Goal: Task Accomplishment & Management: Manage account settings

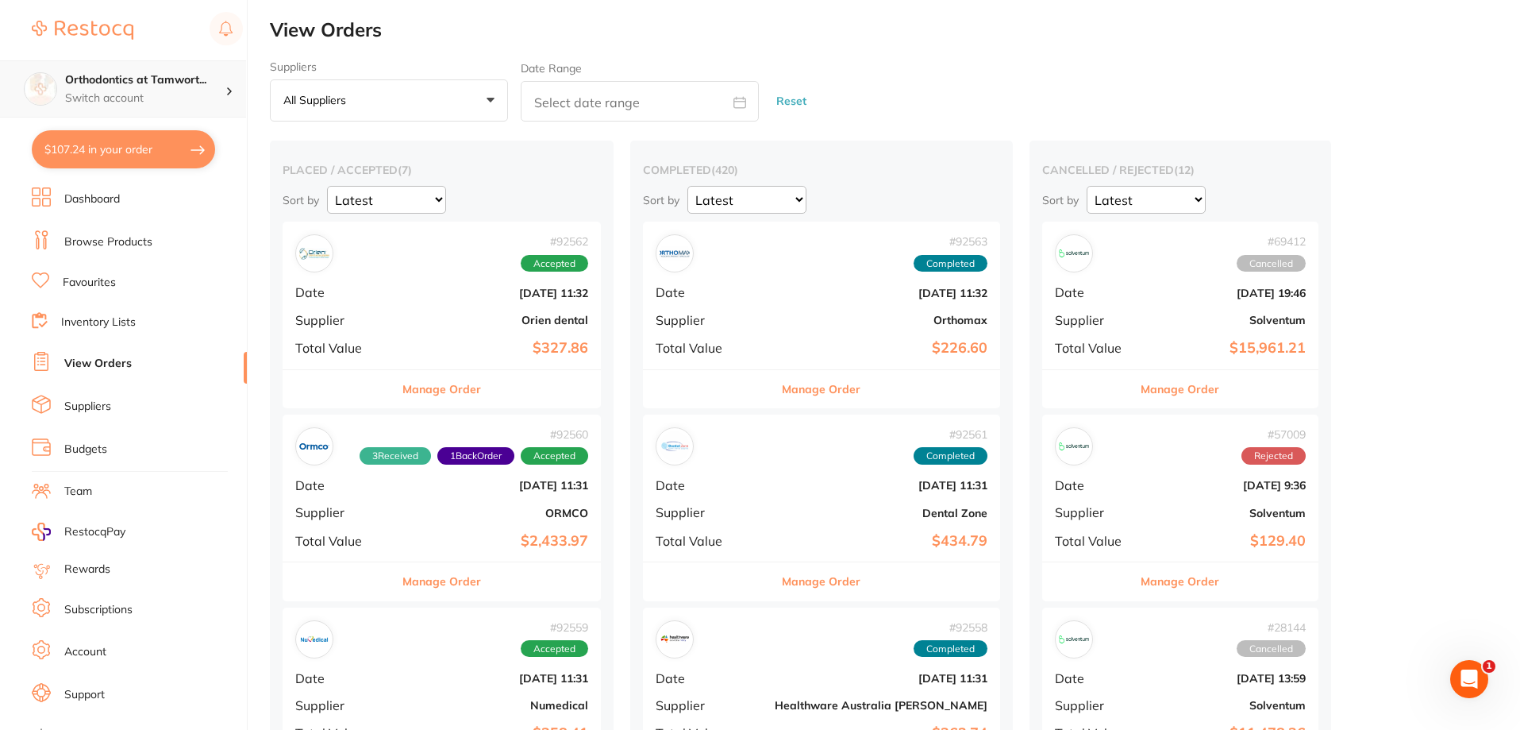
click at [214, 91] on p "Switch account" at bounding box center [145, 99] width 160 height 16
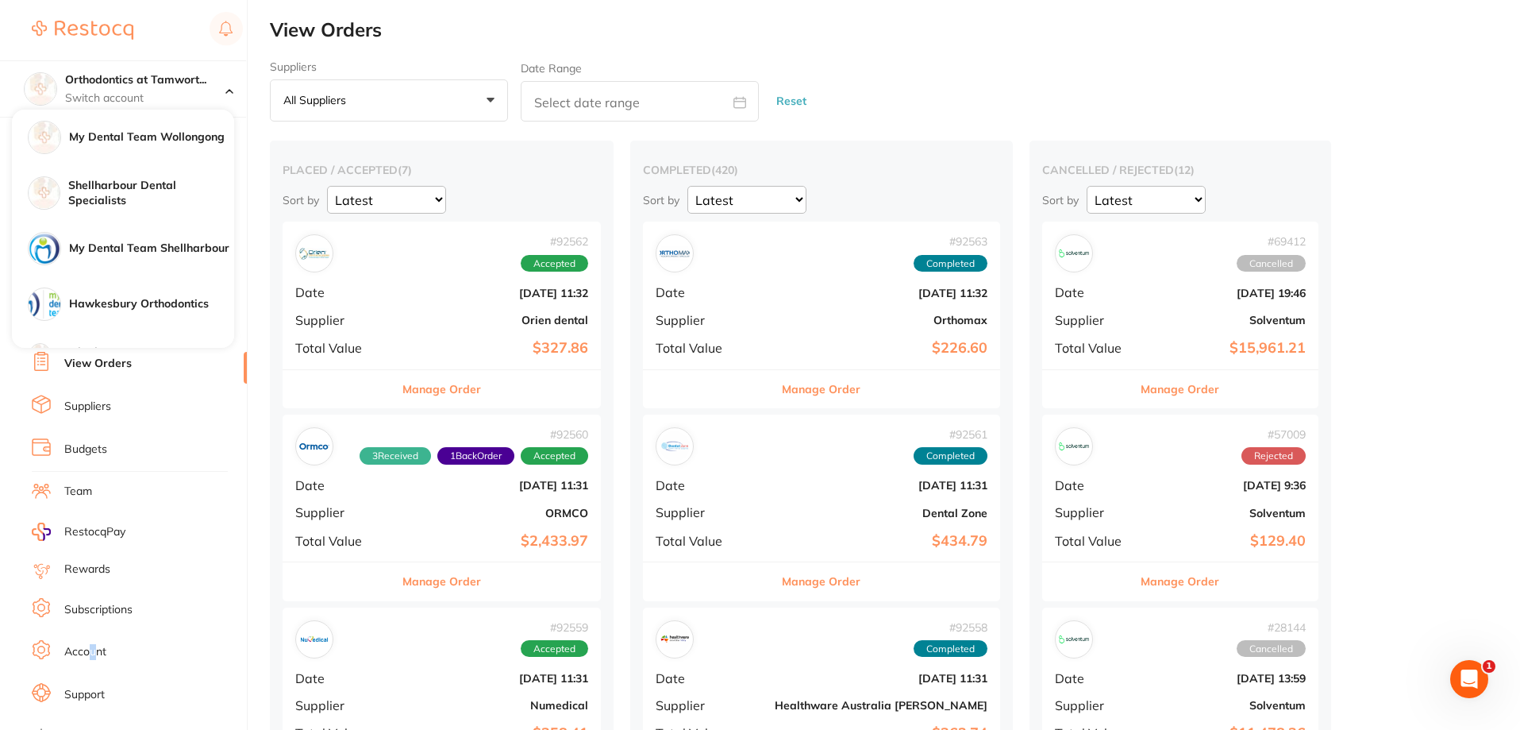
click at [89, 648] on link "Account" at bounding box center [85, 652] width 42 height 16
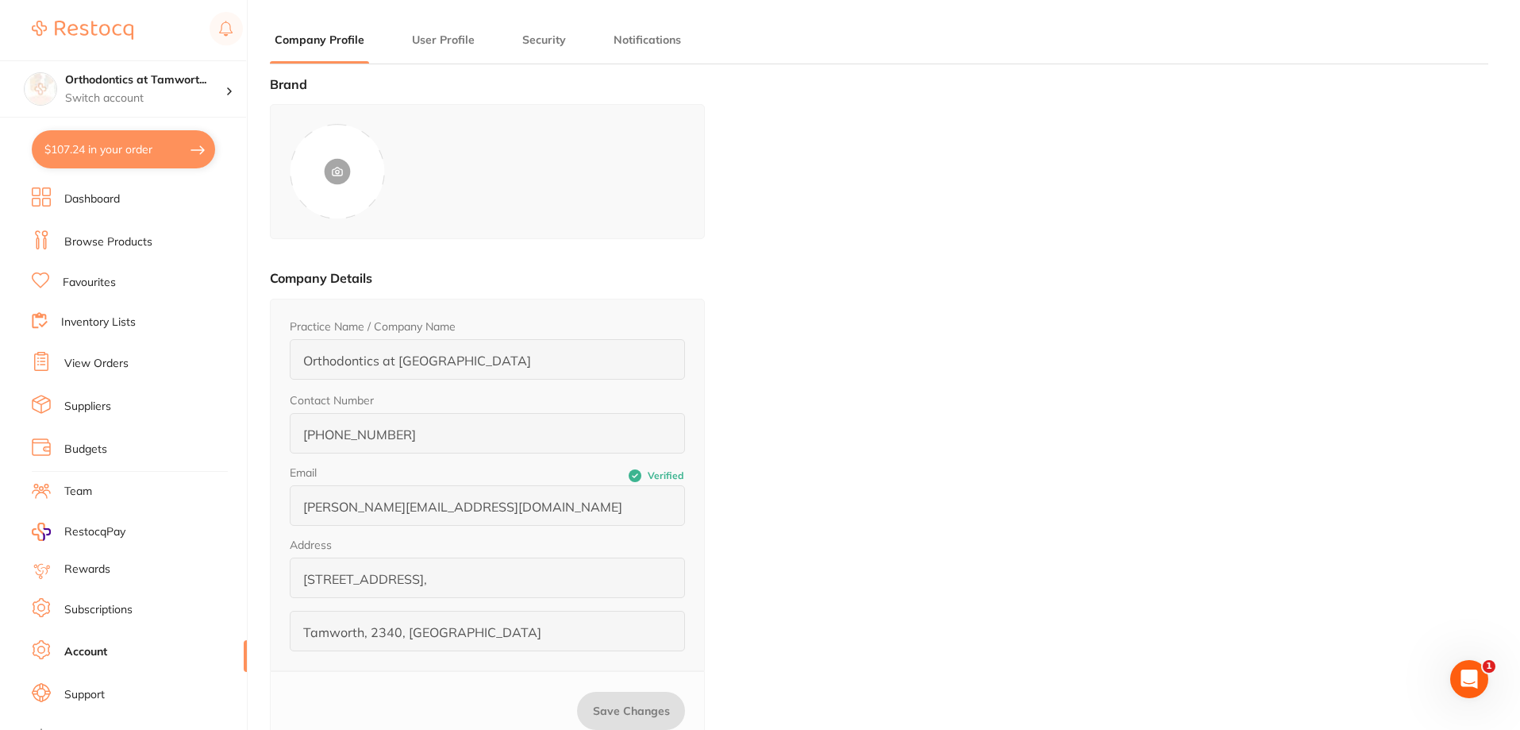
type input "[PERSON_NAME]"
type input "0422871676"
type input "[PERSON_NAME][EMAIL_ADDRESS][DOMAIN_NAME]"
click at [182, 91] on p "Switch account" at bounding box center [145, 99] width 160 height 16
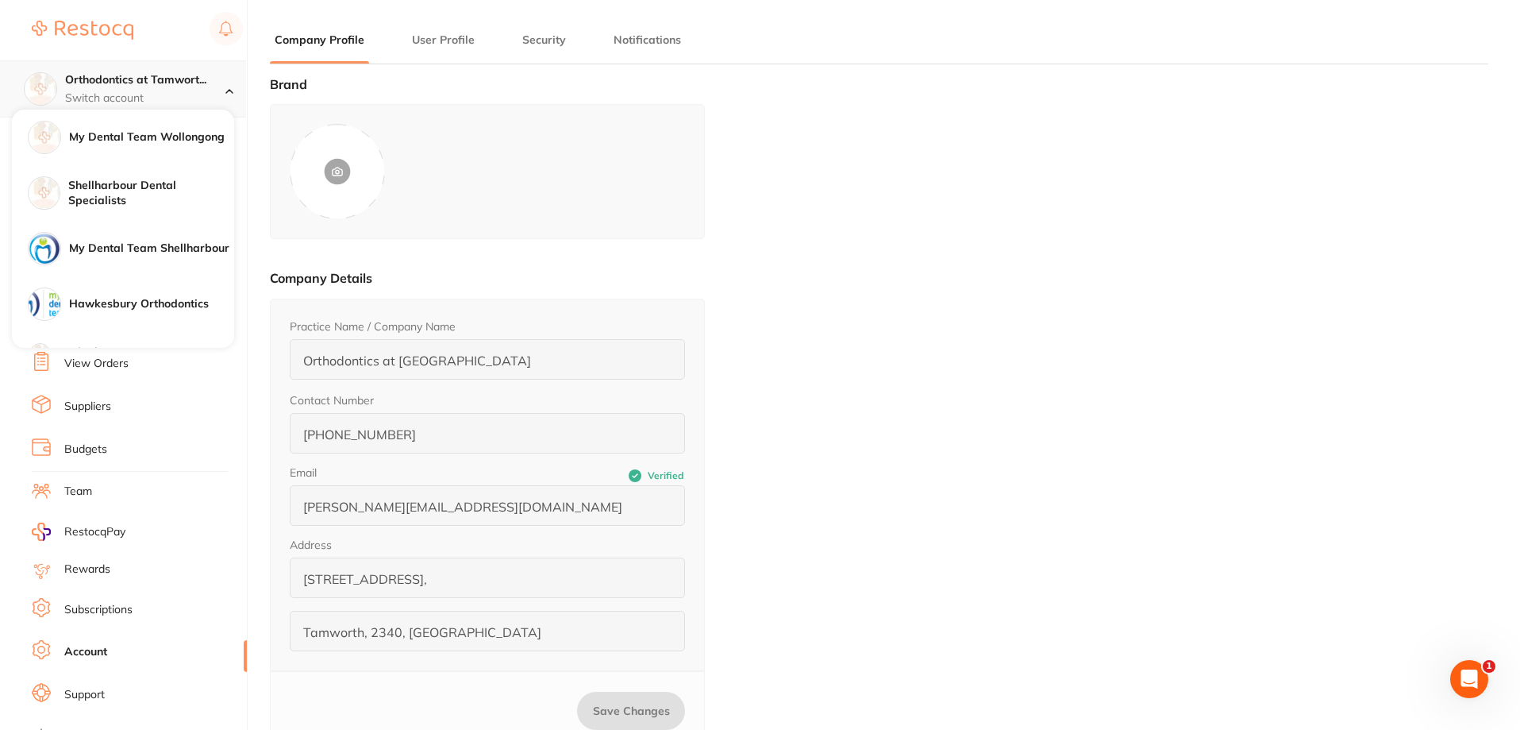
click at [180, 92] on p "Switch account" at bounding box center [145, 99] width 160 height 16
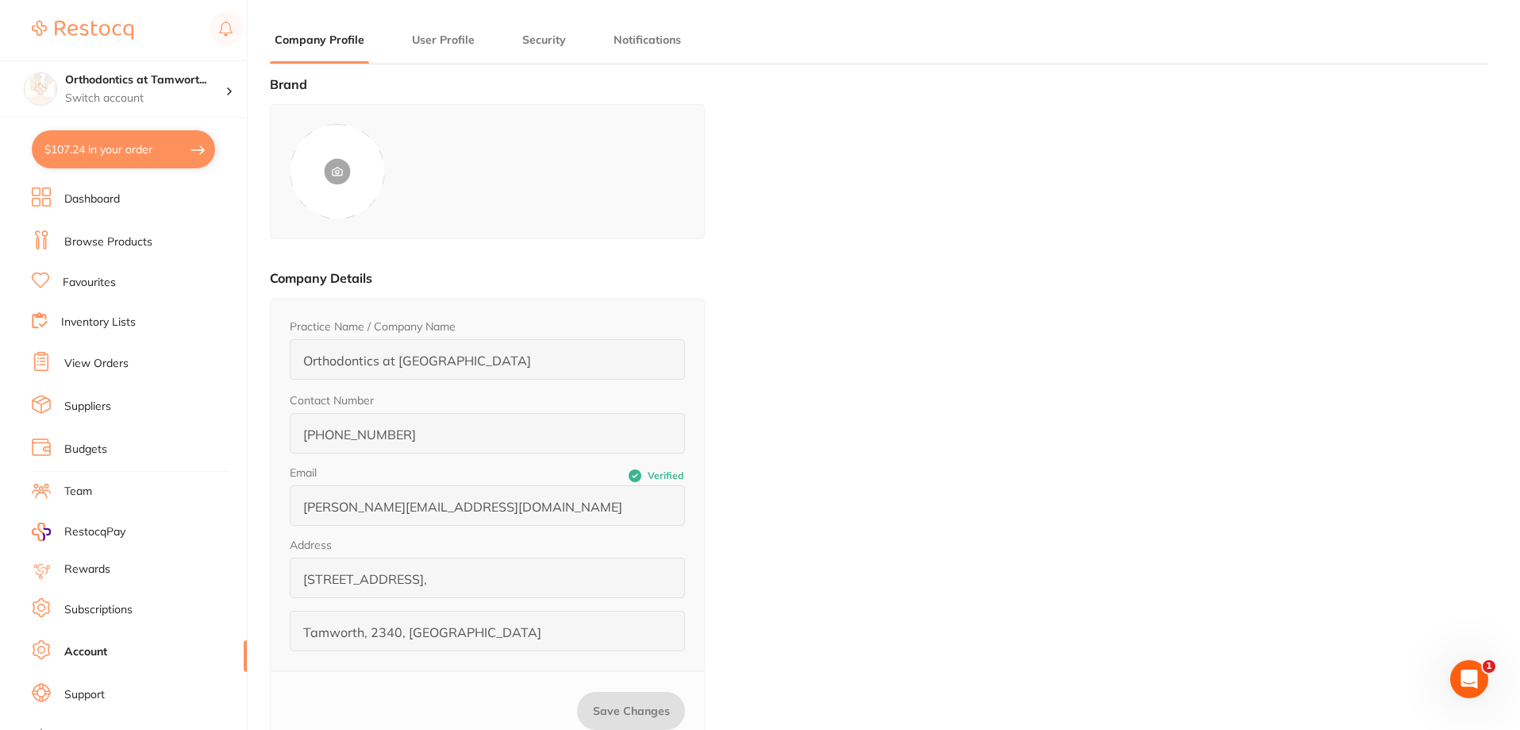
click at [655, 41] on button "Notifications" at bounding box center [647, 40] width 77 height 15
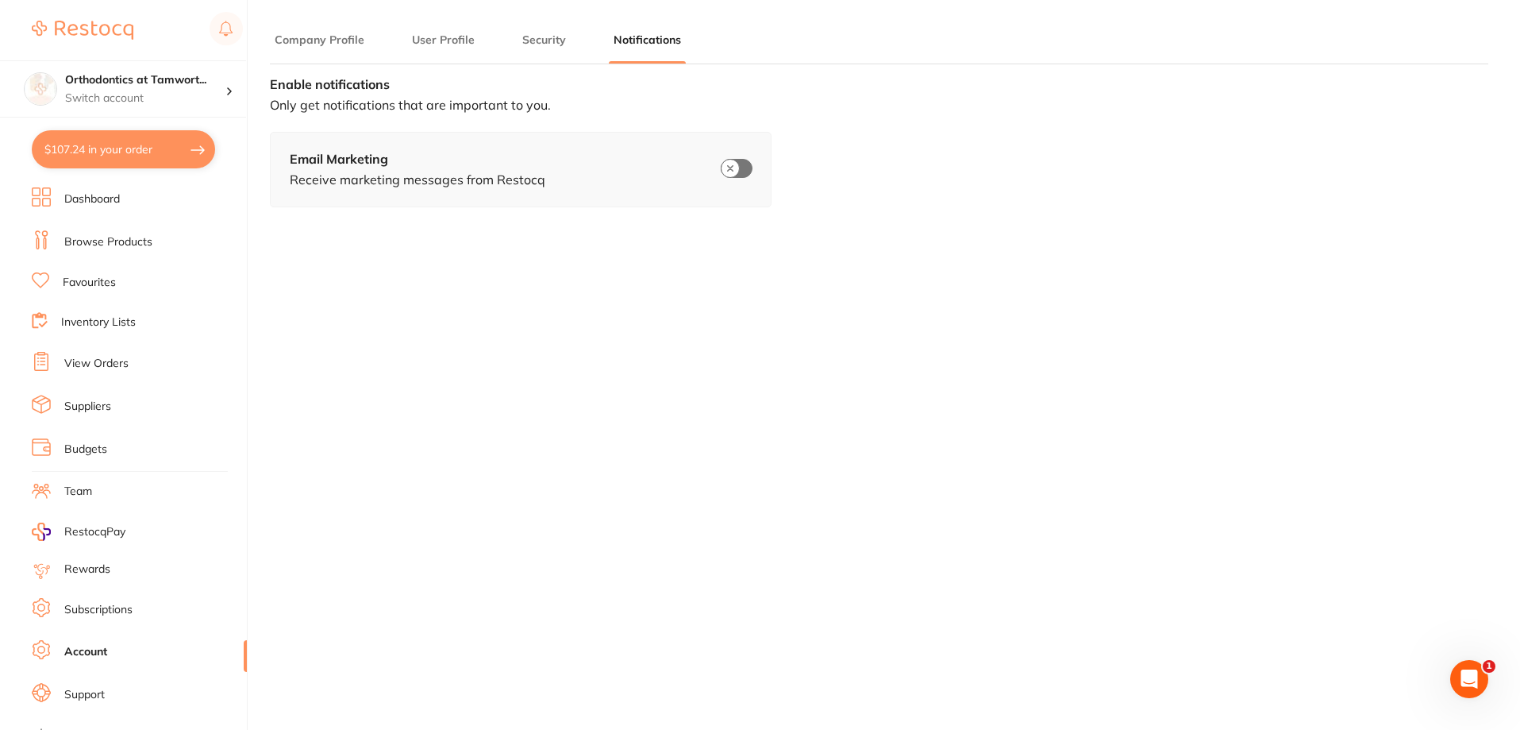
click at [434, 40] on button "User Profile" at bounding box center [443, 40] width 72 height 15
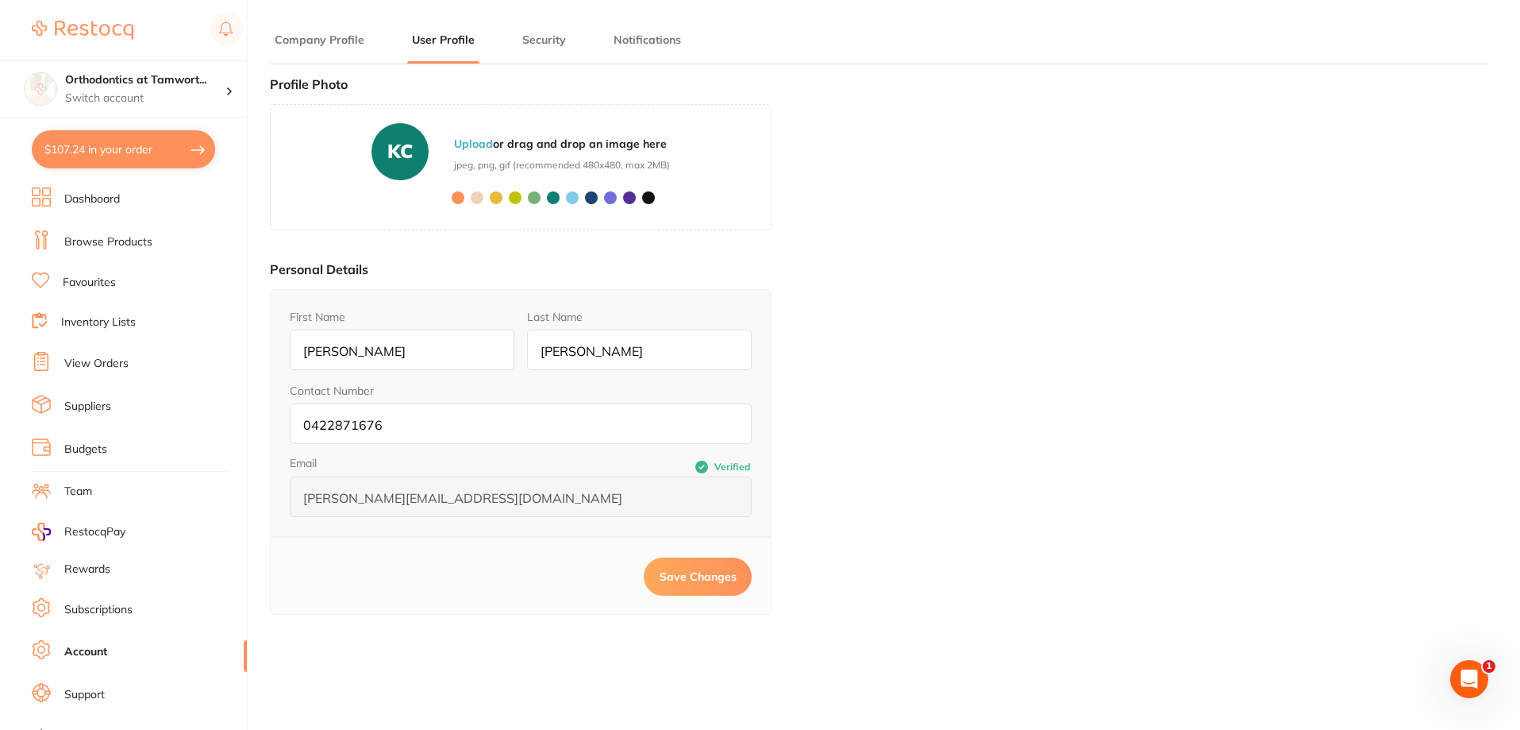
click at [538, 48] on li "Security" at bounding box center [544, 48] width 53 height 32
click at [353, 41] on button "Company Profile" at bounding box center [319, 40] width 99 height 15
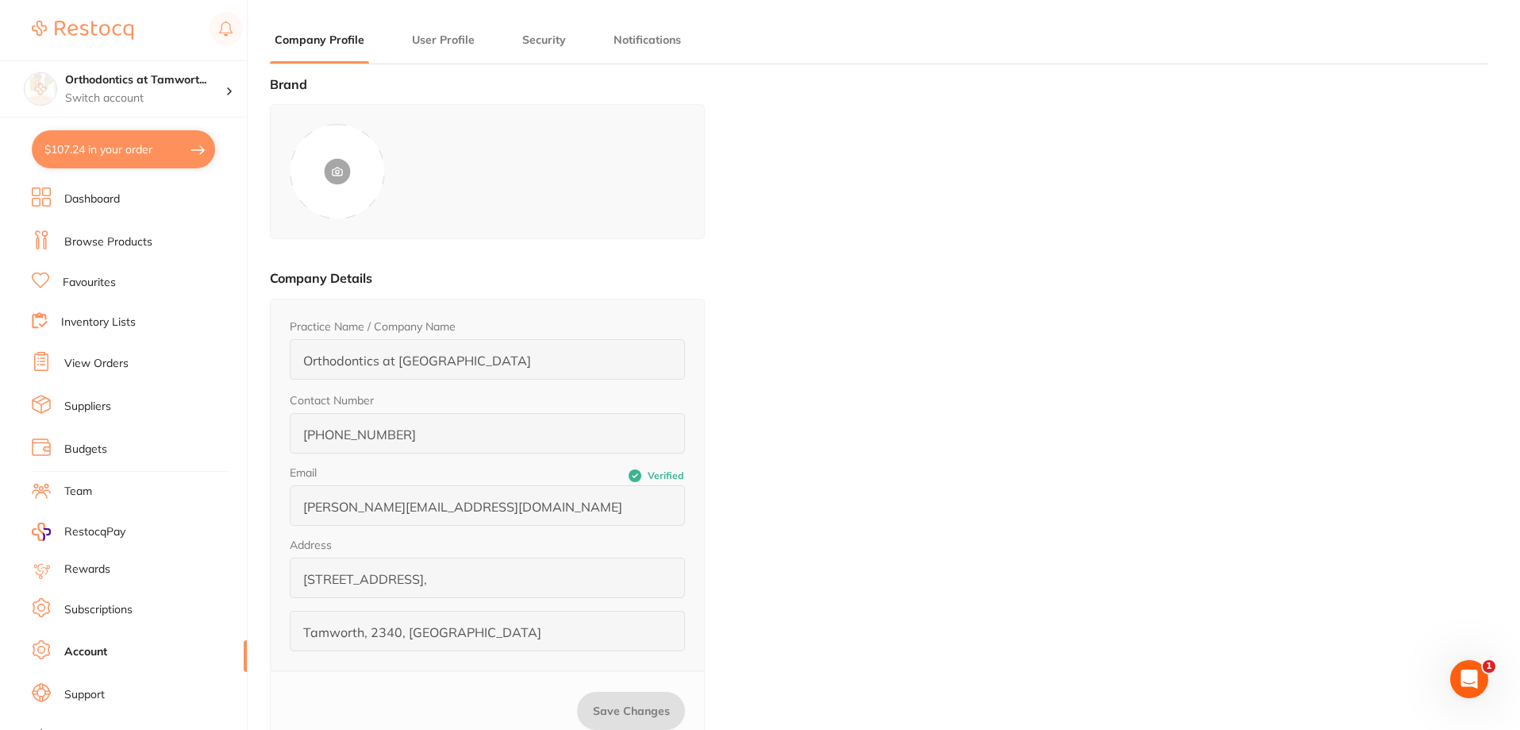
click at [110, 188] on li "Dashboard" at bounding box center [139, 199] width 215 height 24
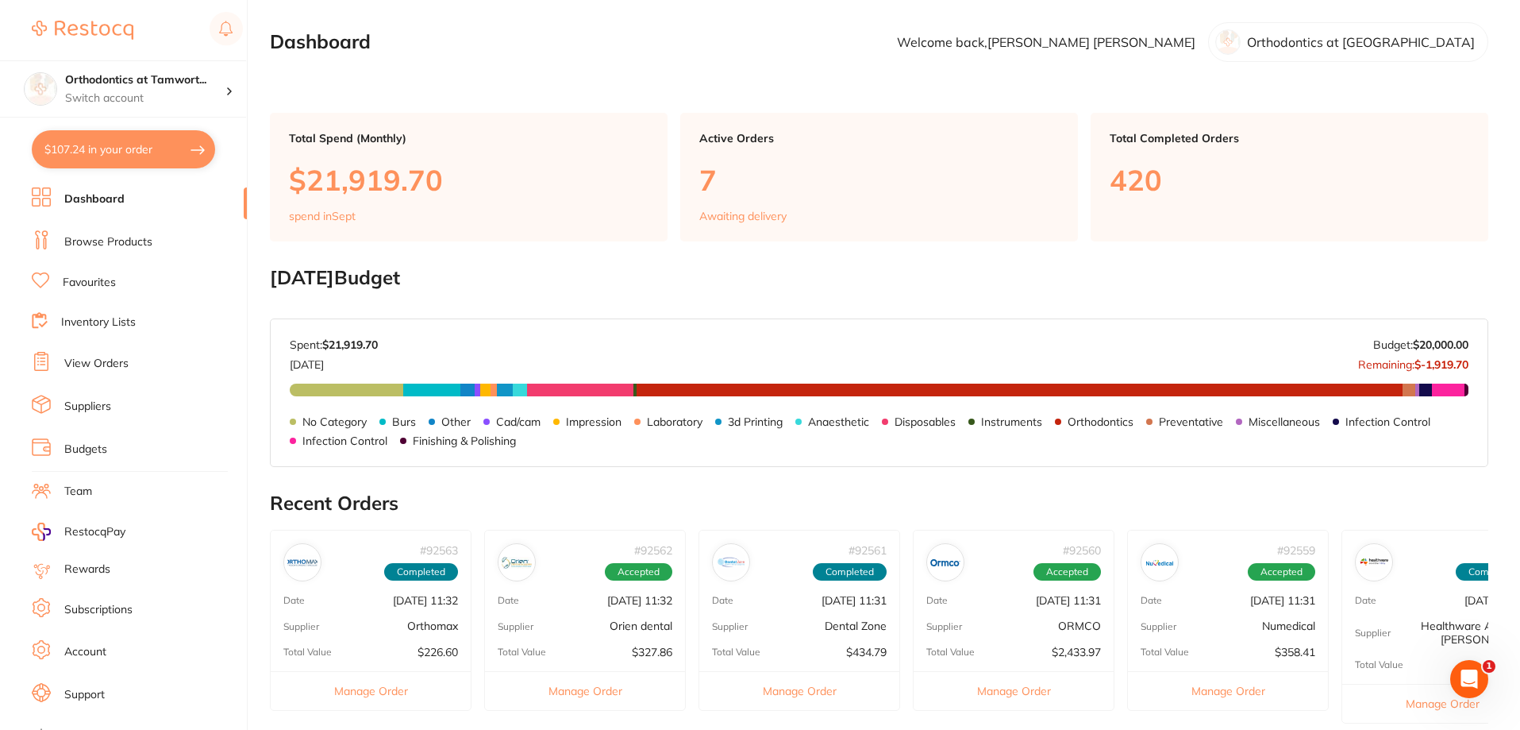
click at [1344, 43] on p "Orthodontics at [GEOGRAPHIC_DATA]" at bounding box center [1361, 42] width 228 height 14
click at [1342, 35] on p "Orthodontics at [GEOGRAPHIC_DATA]" at bounding box center [1361, 42] width 228 height 14
click at [203, 104] on p "Switch account" at bounding box center [145, 99] width 160 height 16
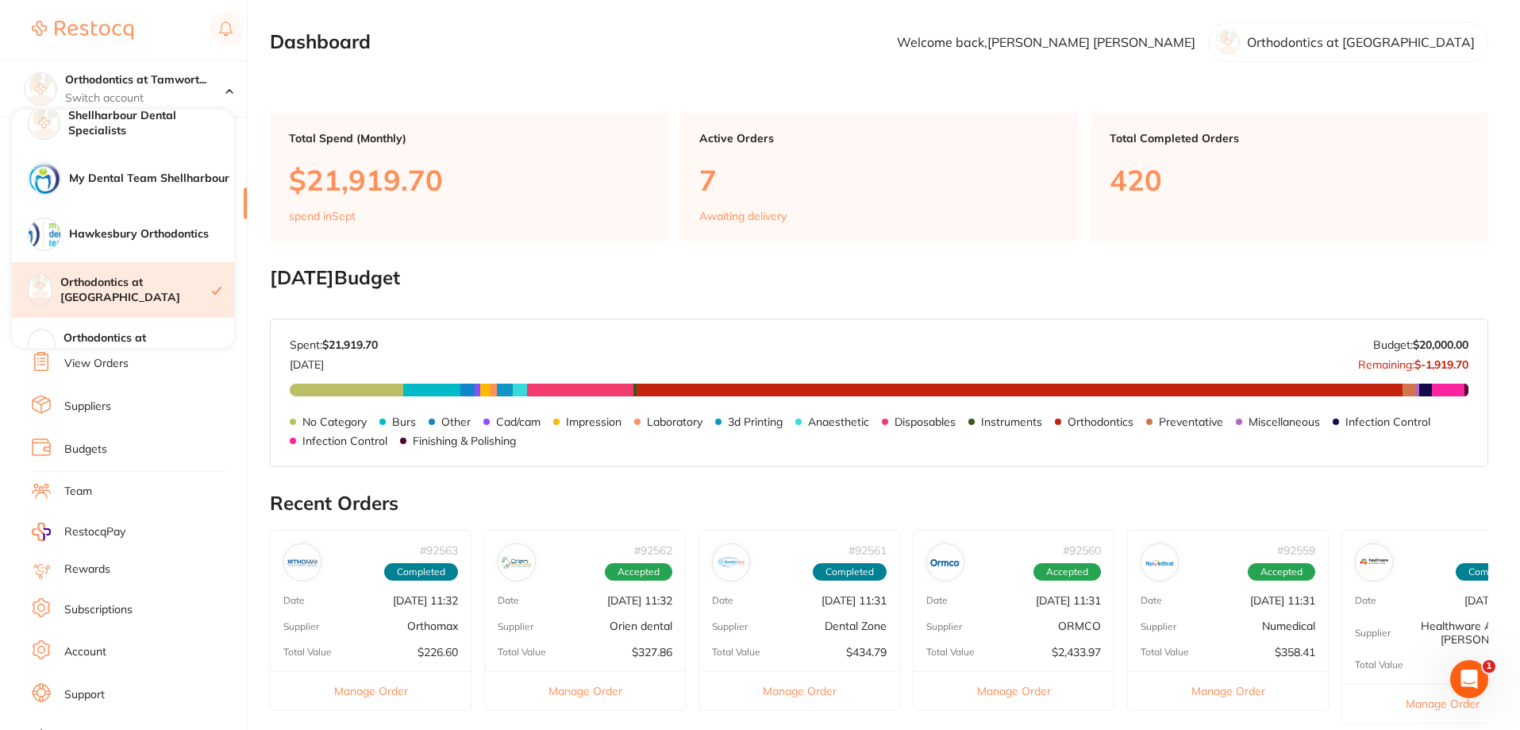
scroll to position [151, 0]
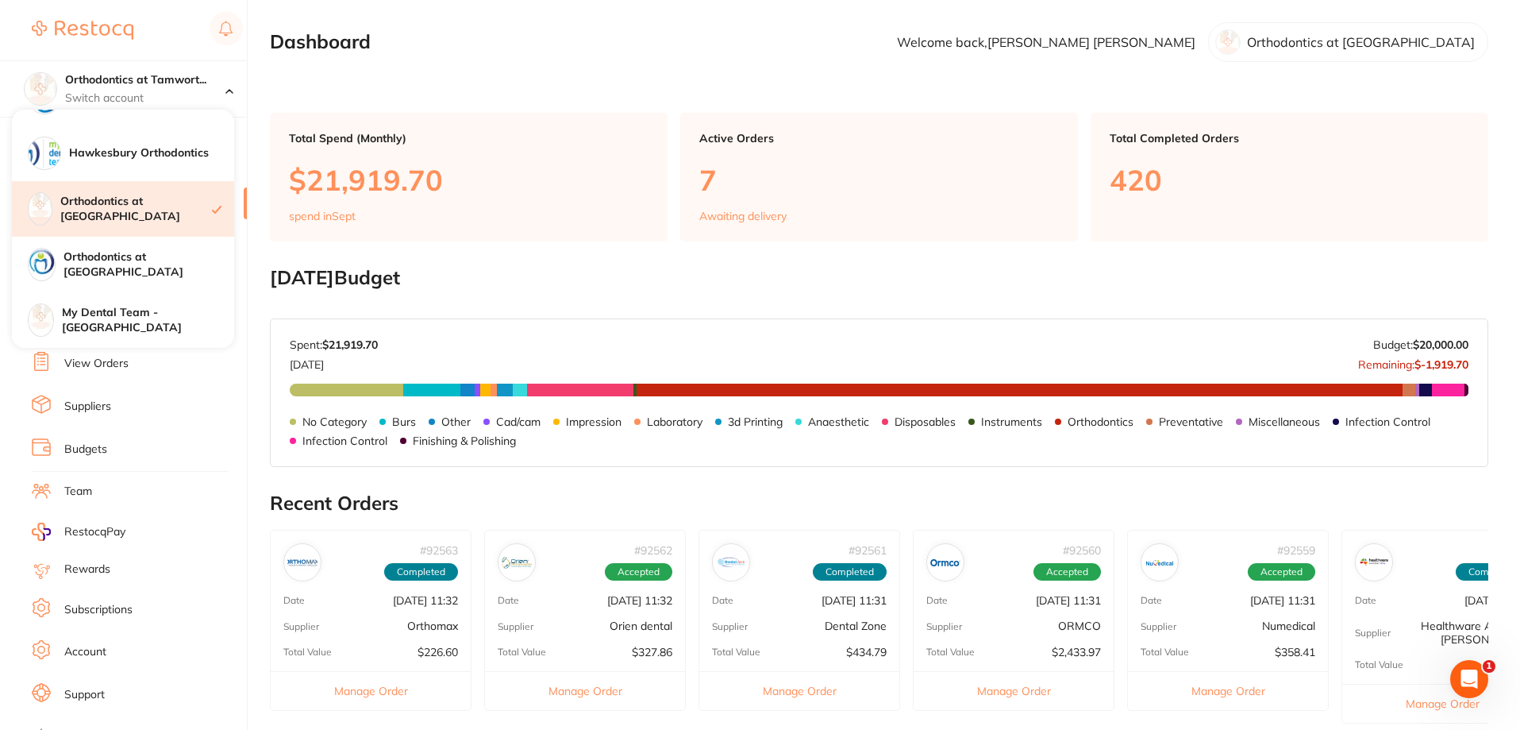
click at [147, 201] on h4 "Orthodontics at [GEOGRAPHIC_DATA]" at bounding box center [136, 209] width 152 height 31
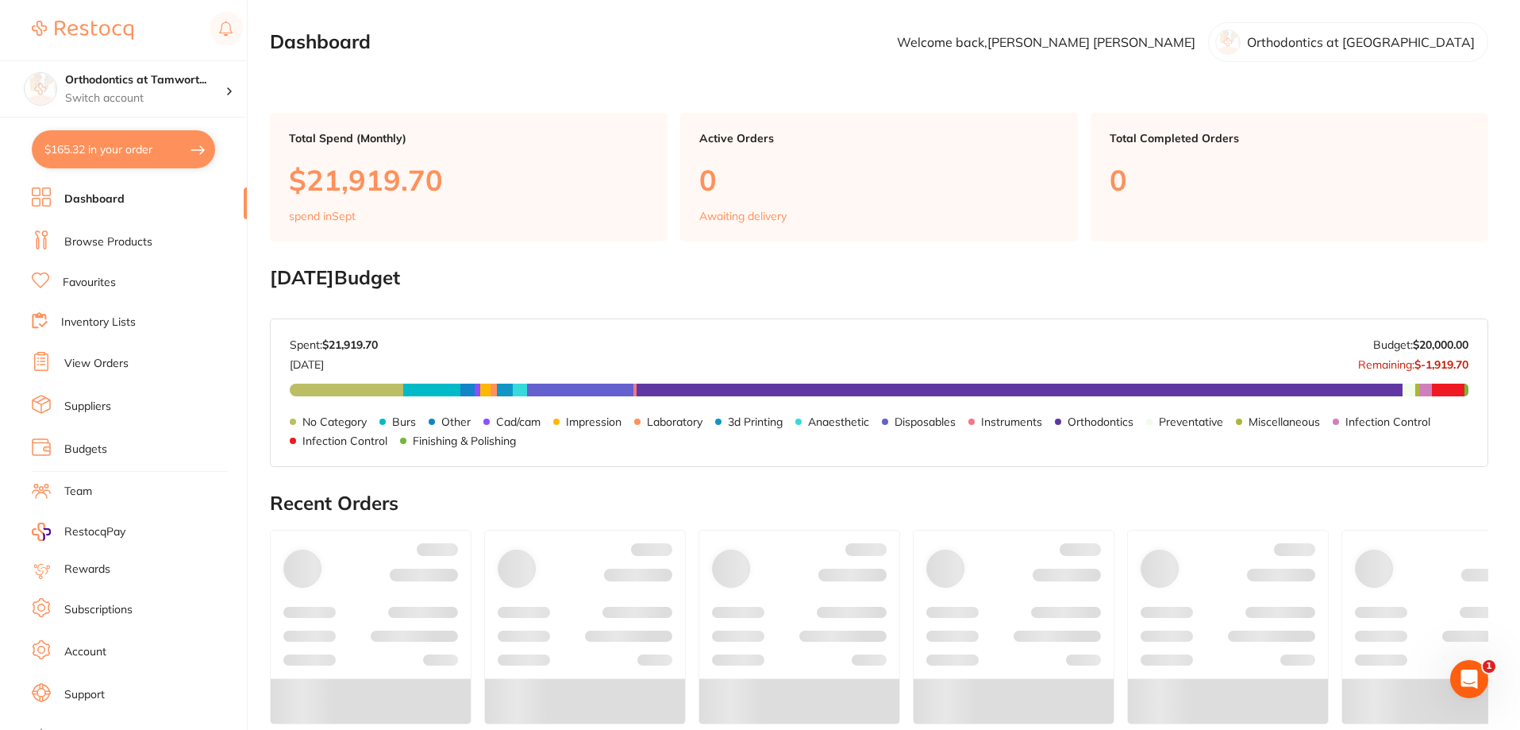
click at [191, 148] on button "$165.32 in your order" at bounding box center [123, 149] width 183 height 38
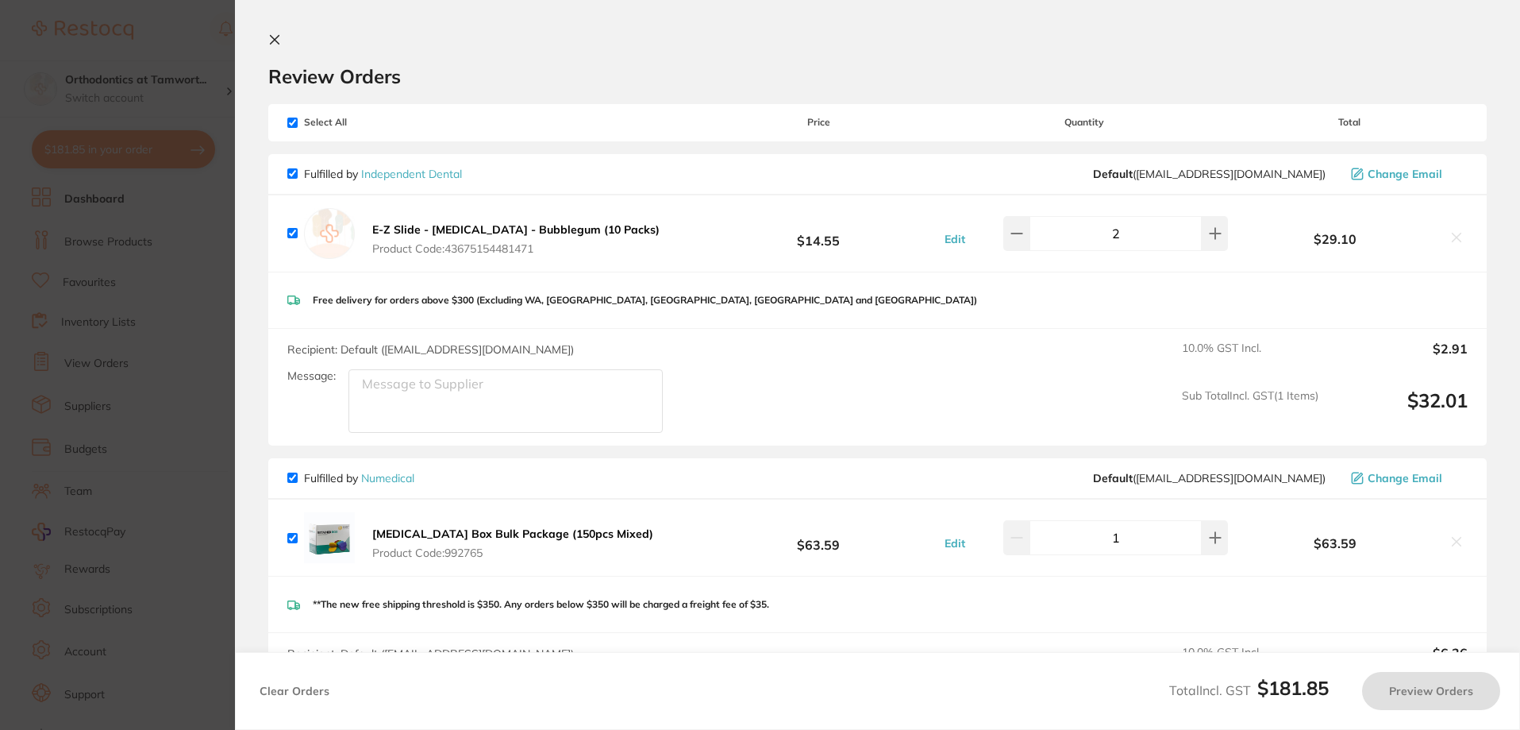
checkbox input "true"
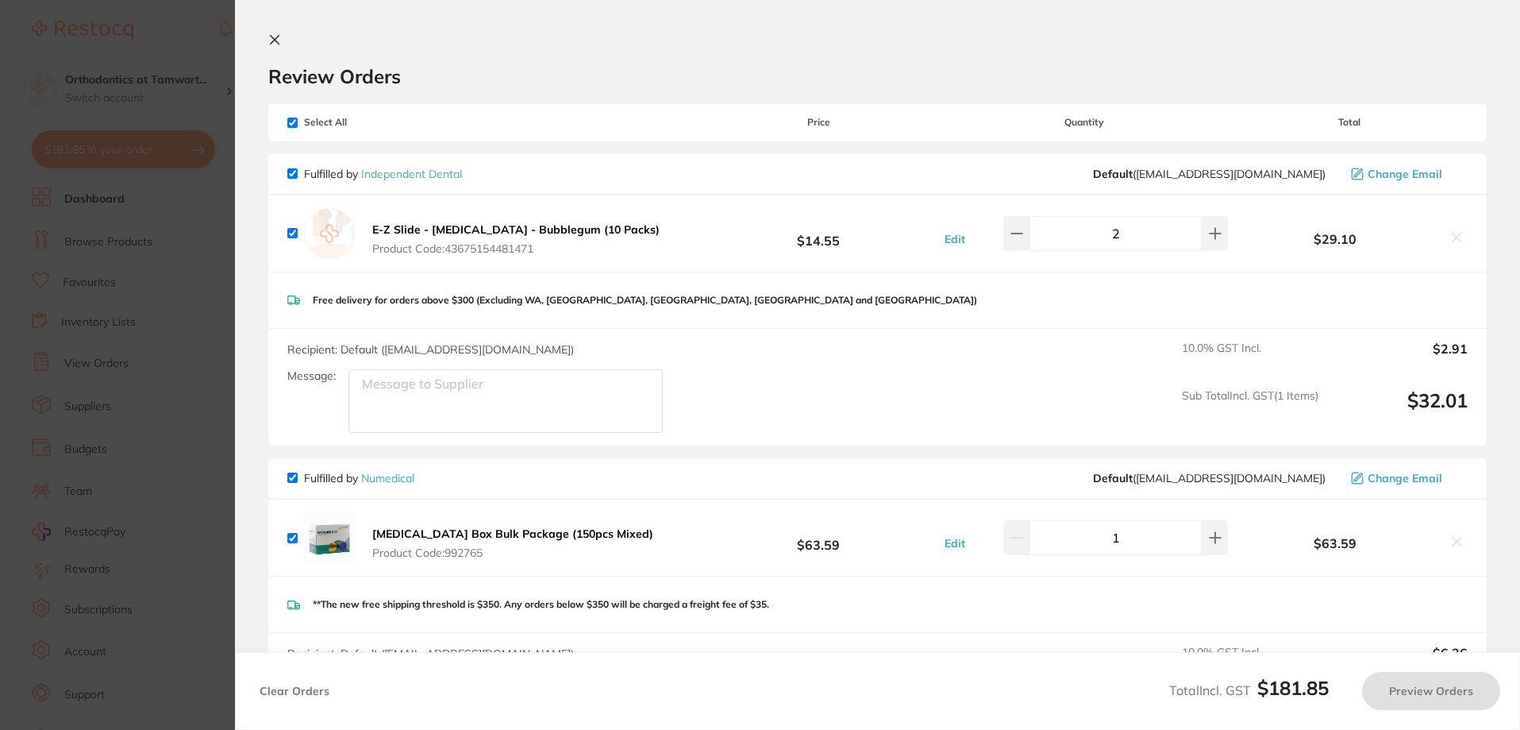
checkbox input "true"
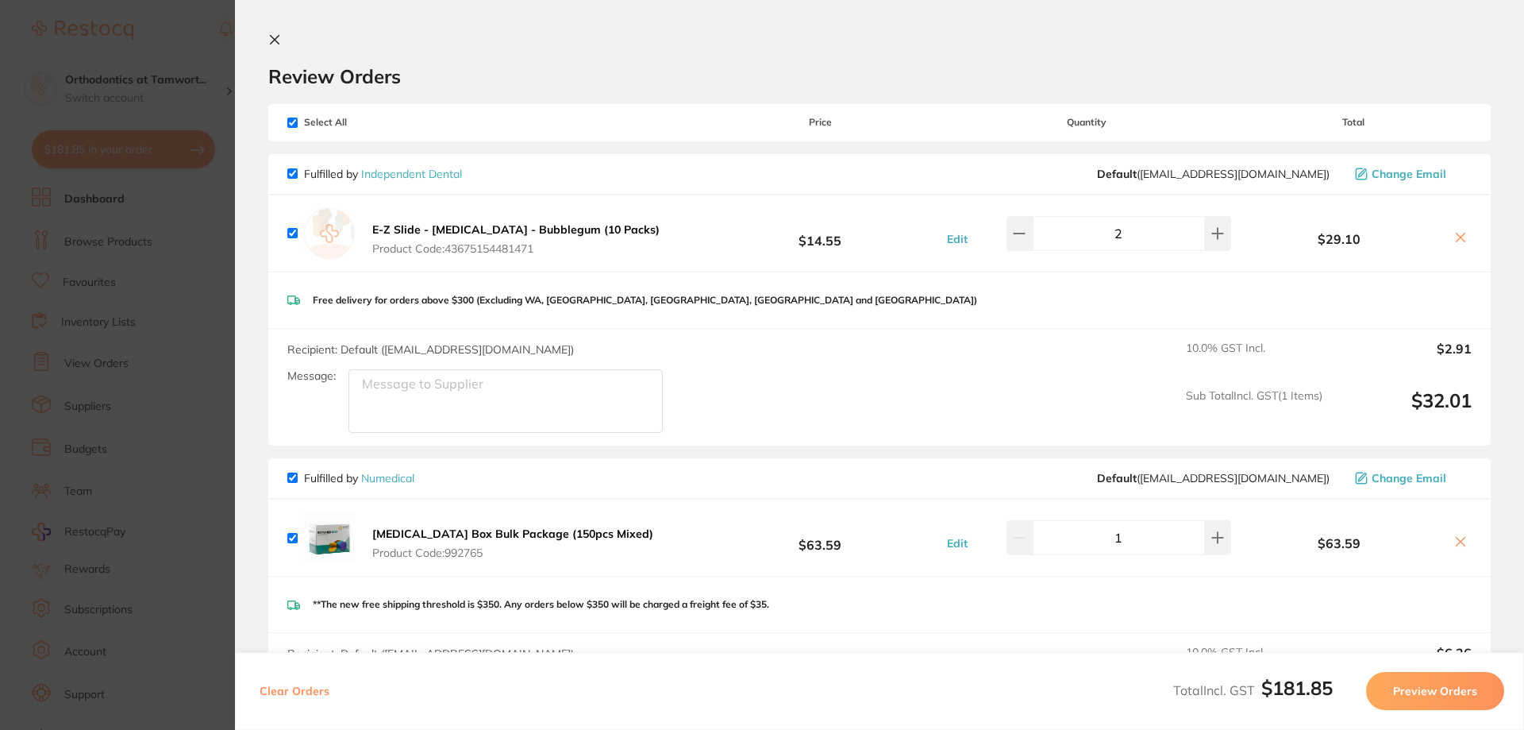
click at [291, 478] on input "checkbox" at bounding box center [292, 477] width 10 height 10
checkbox input "false"
click at [289, 173] on input "checkbox" at bounding box center [292, 173] width 10 height 10
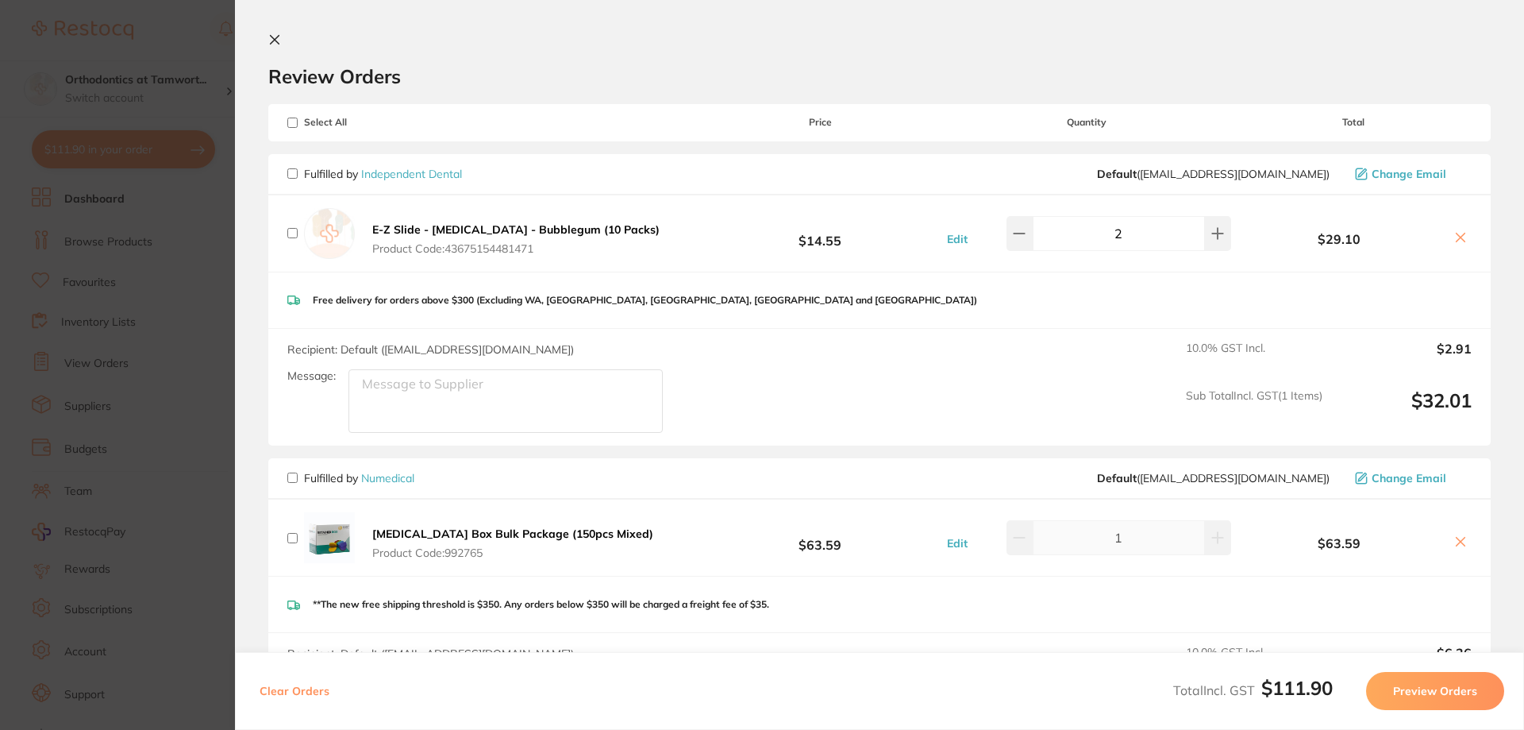
checkbox input "false"
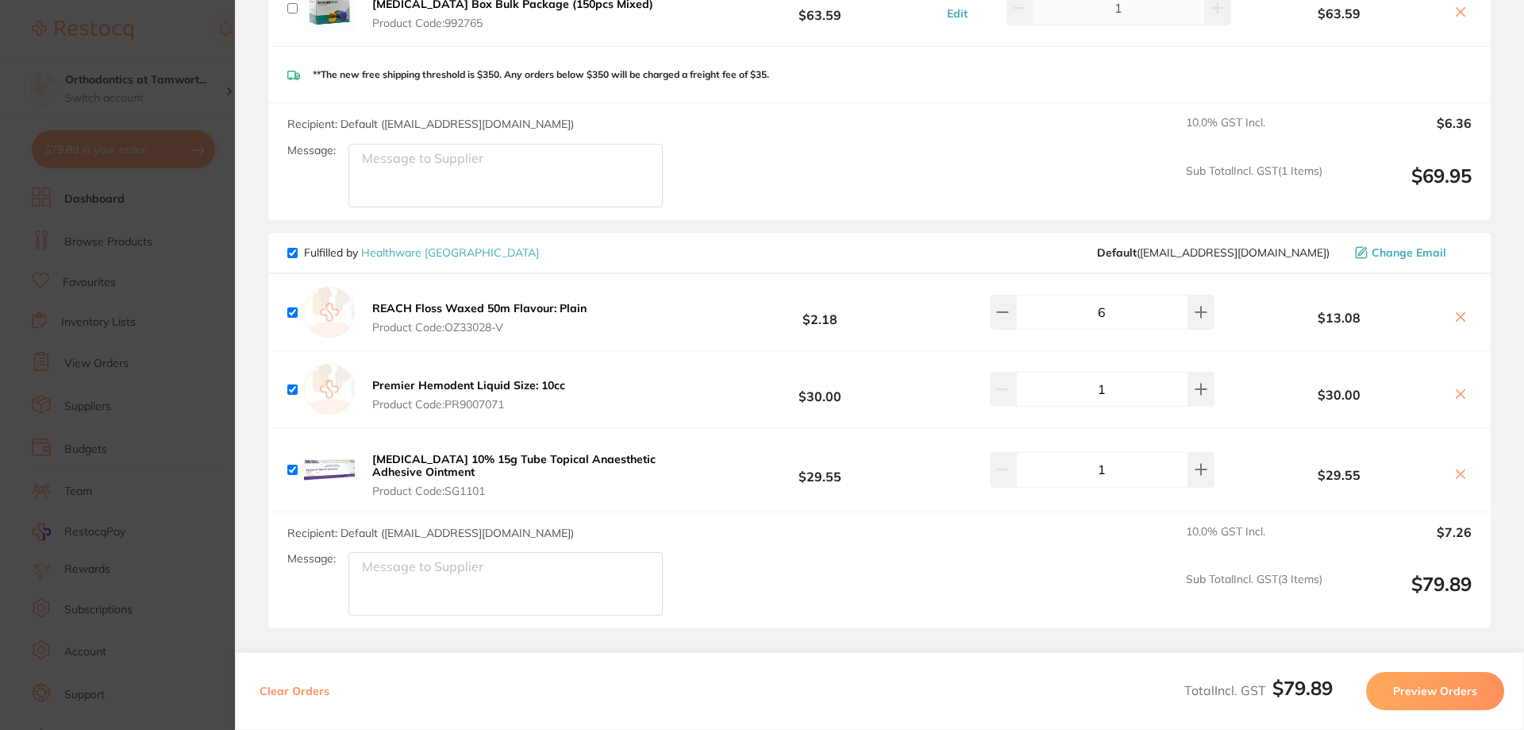
scroll to position [680, 0]
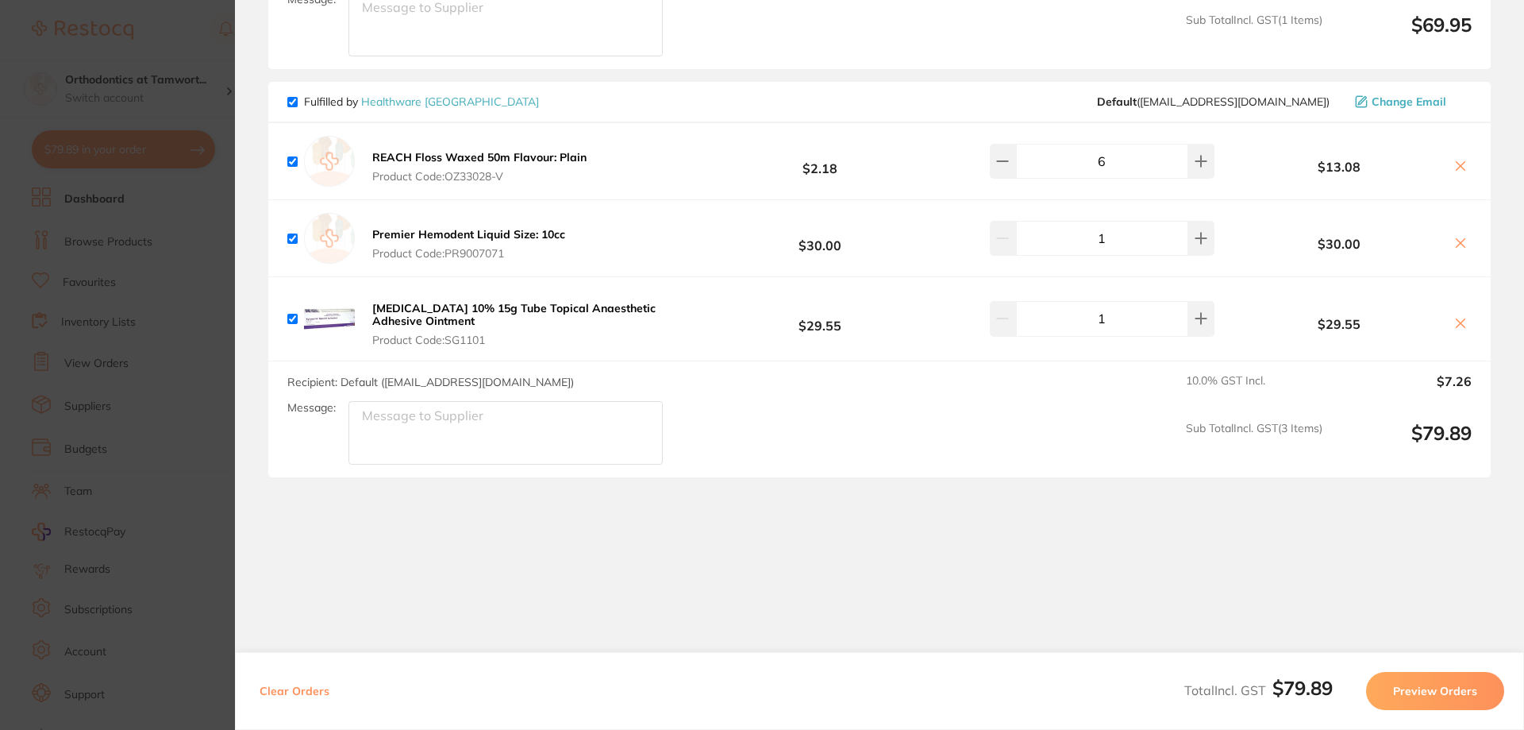
click at [1436, 702] on button "Preview Orders" at bounding box center [1435, 691] width 138 height 38
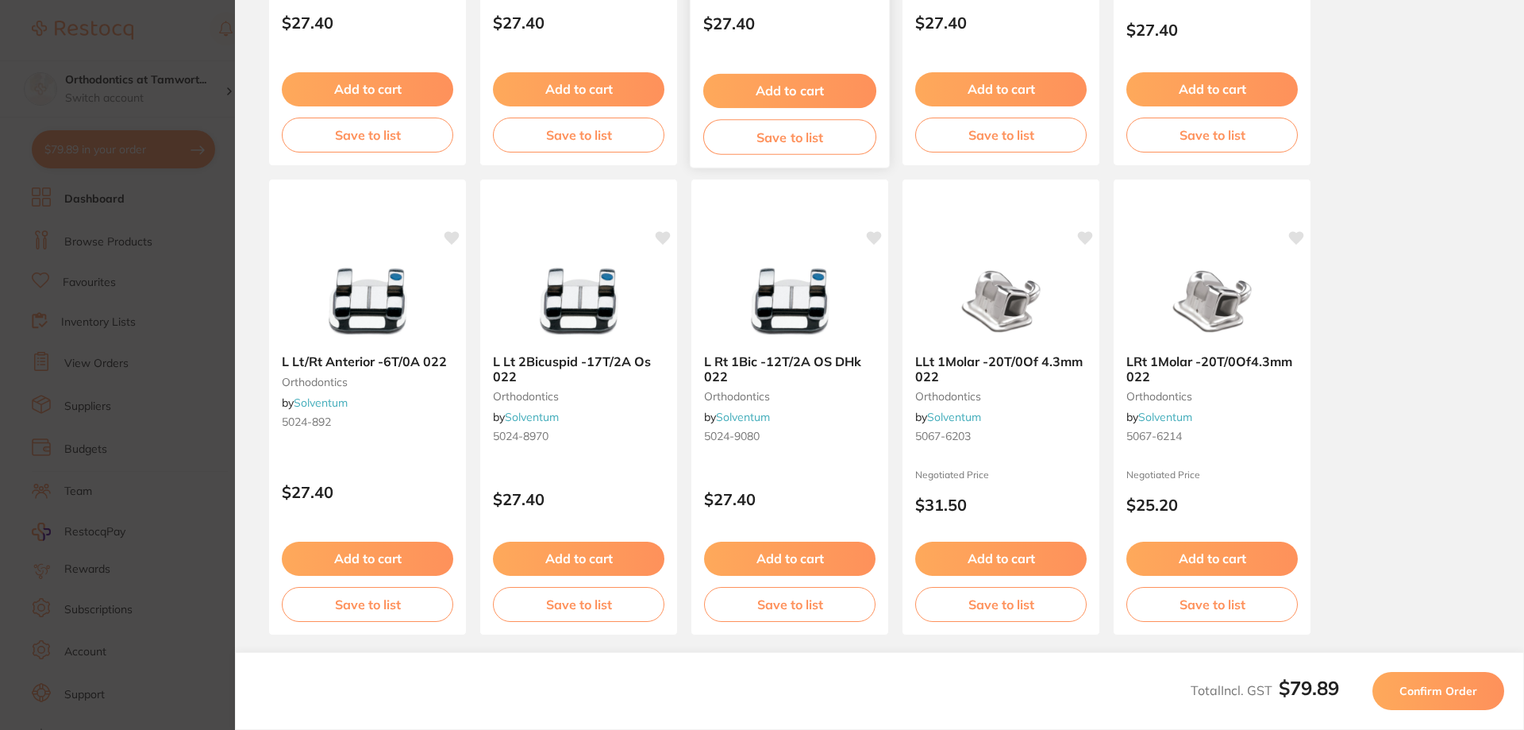
scroll to position [0, 0]
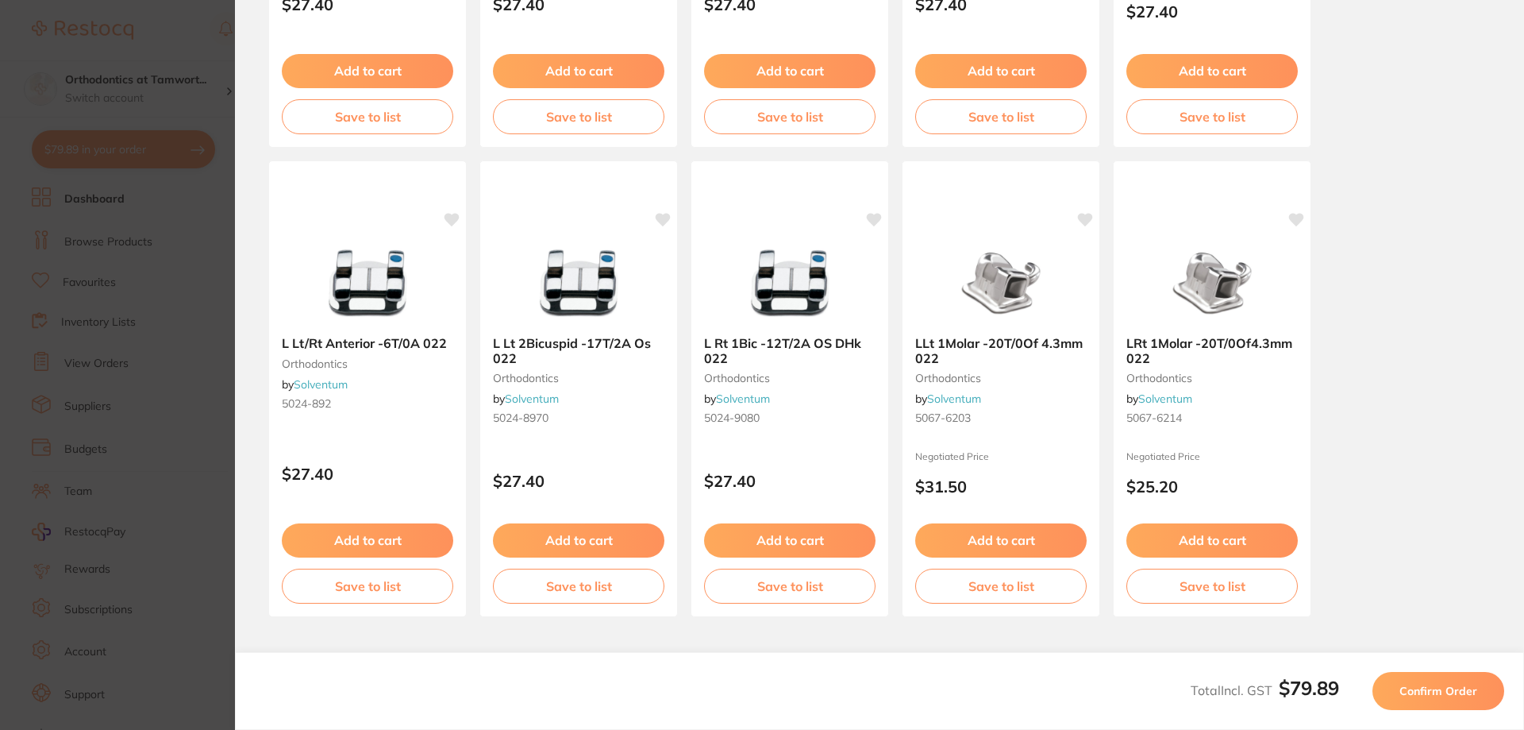
click at [1432, 707] on button "Confirm Order" at bounding box center [1439, 691] width 132 height 38
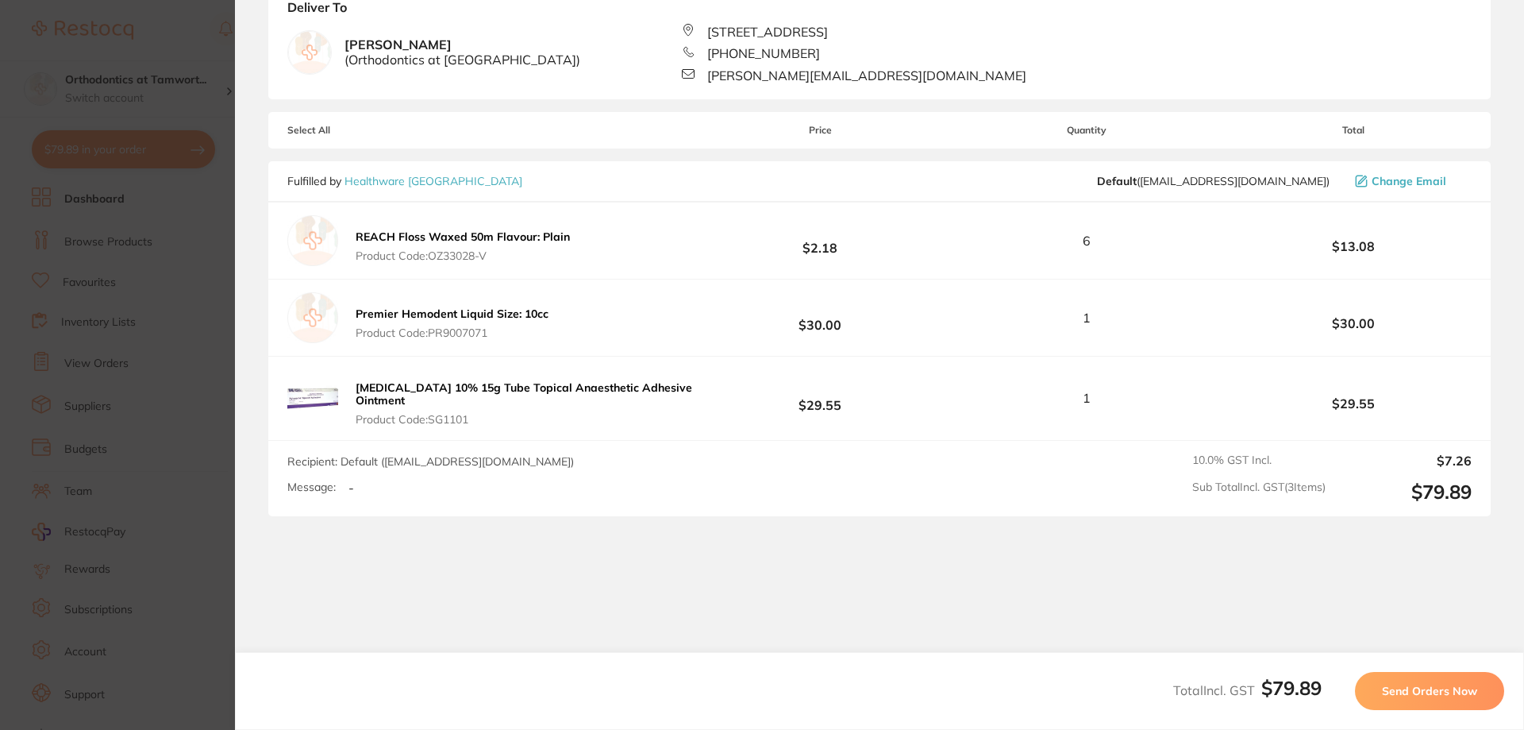
scroll to position [164, 0]
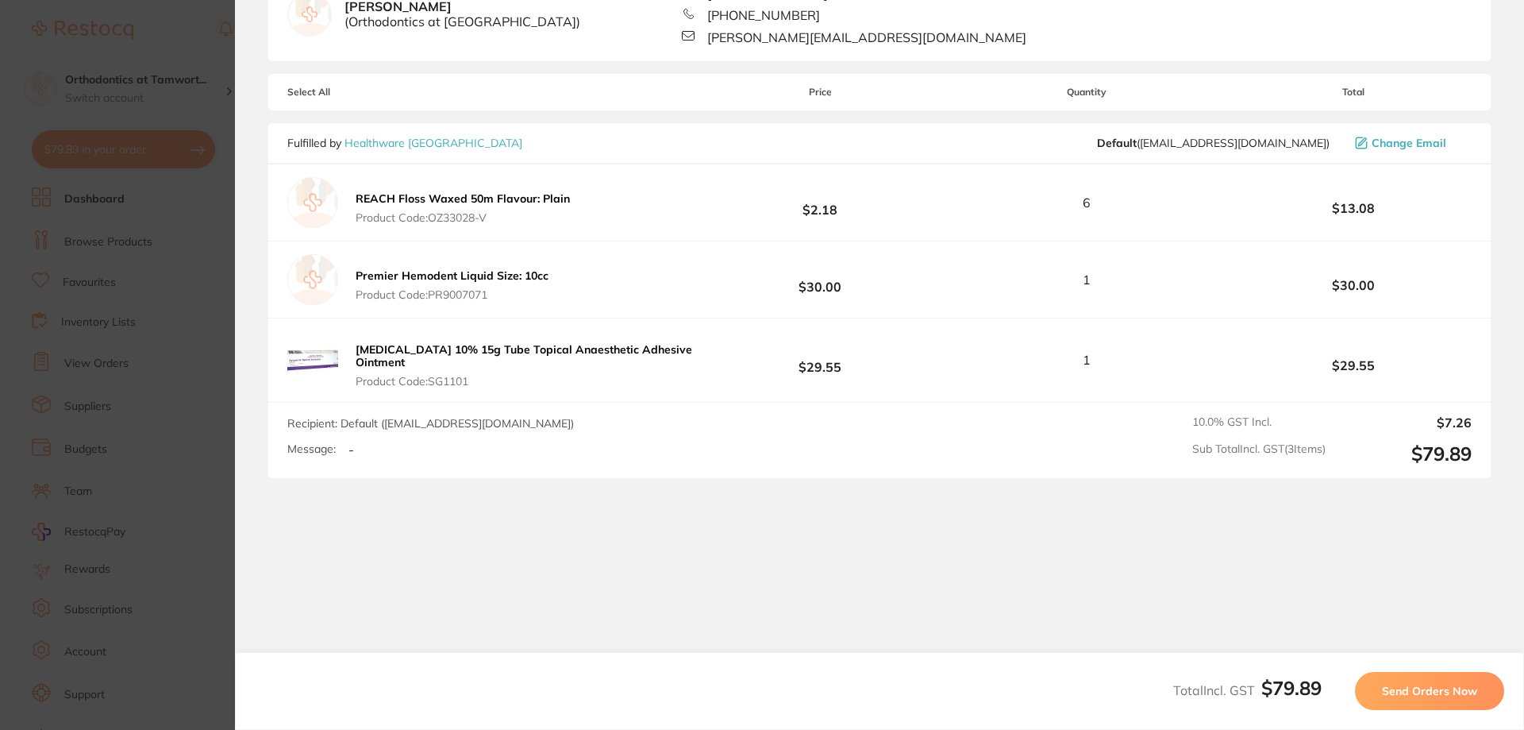
click at [1403, 689] on span "Send Orders Now" at bounding box center [1429, 691] width 95 height 14
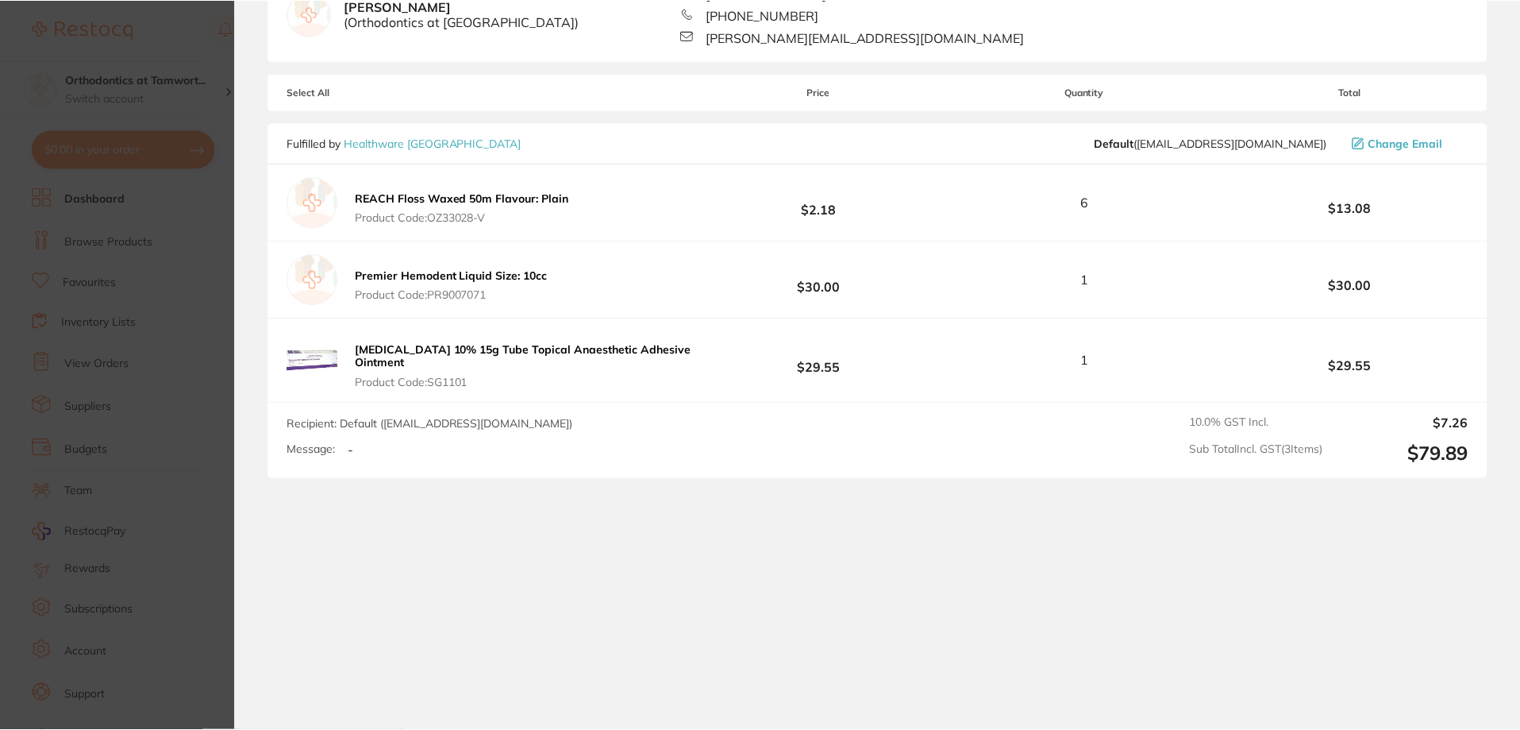
scroll to position [0, 0]
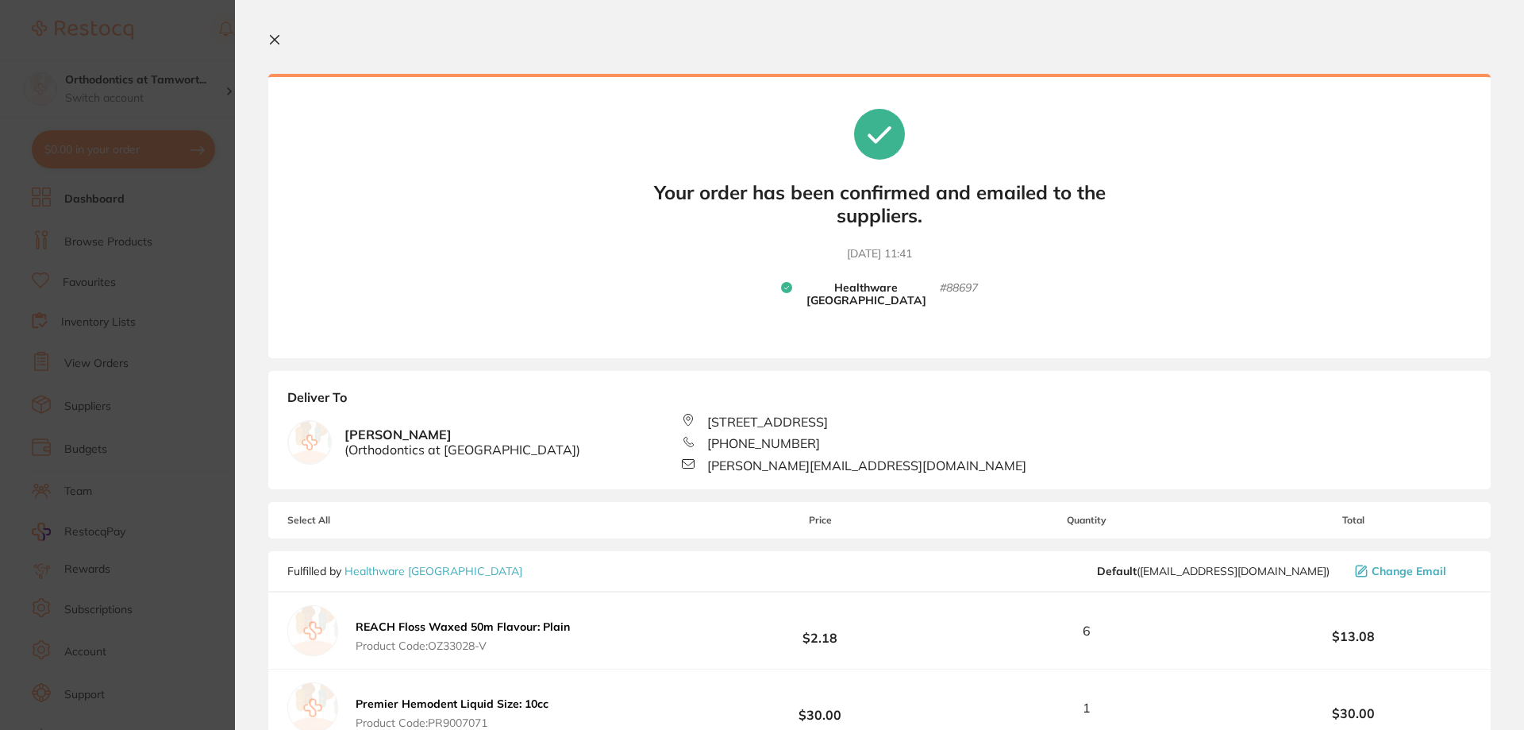
click at [274, 37] on icon at bounding box center [274, 39] width 13 height 13
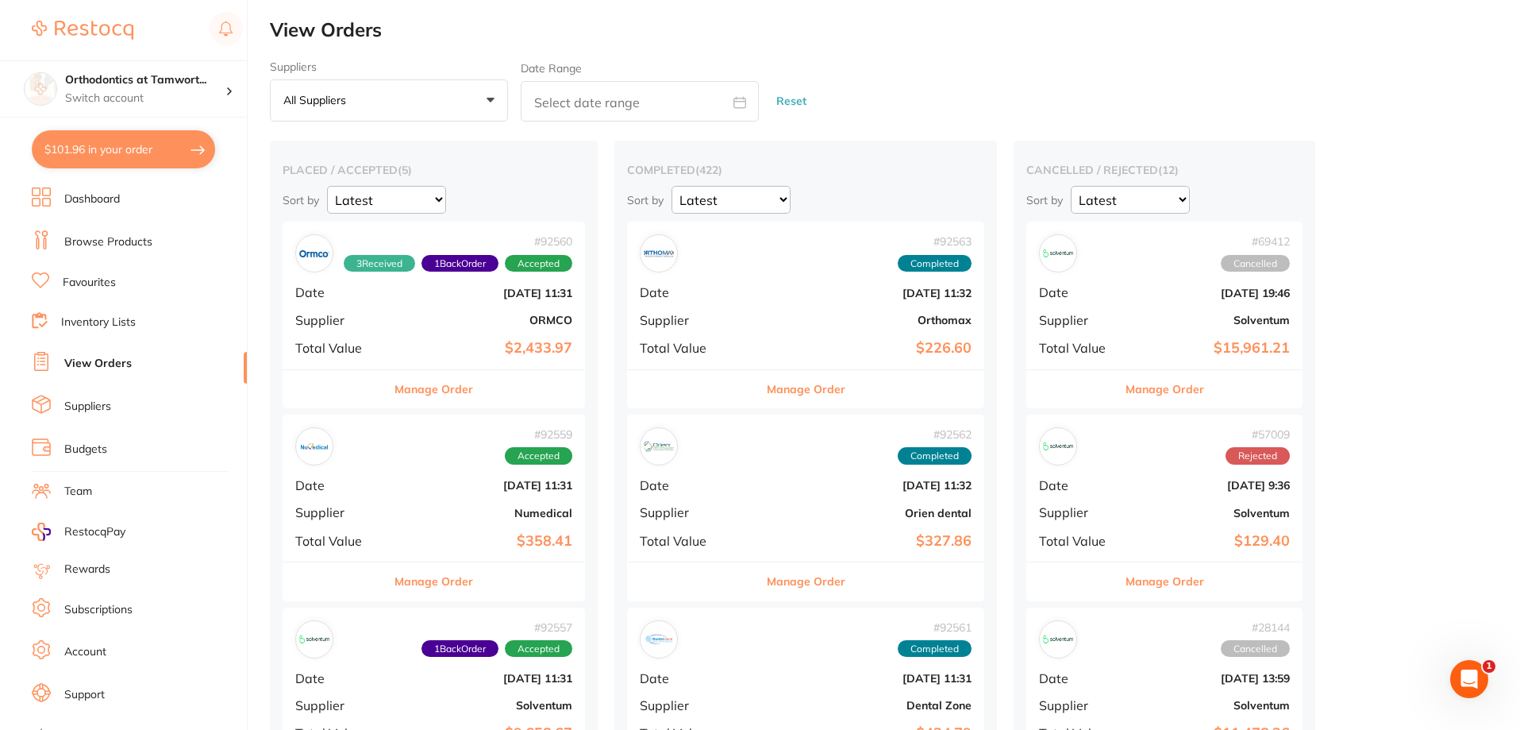
checkbox input "false"
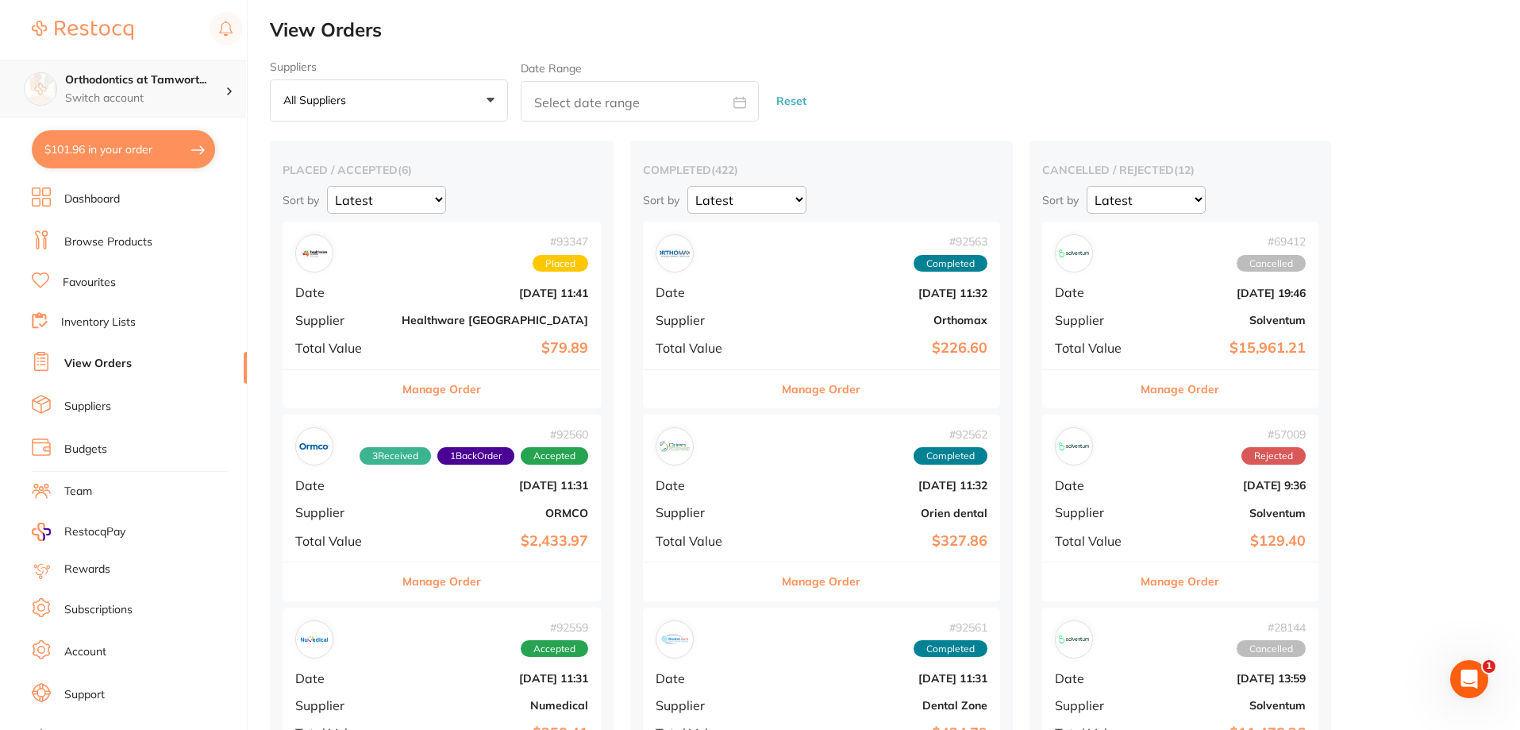
click at [199, 96] on p "Switch account" at bounding box center [145, 99] width 160 height 16
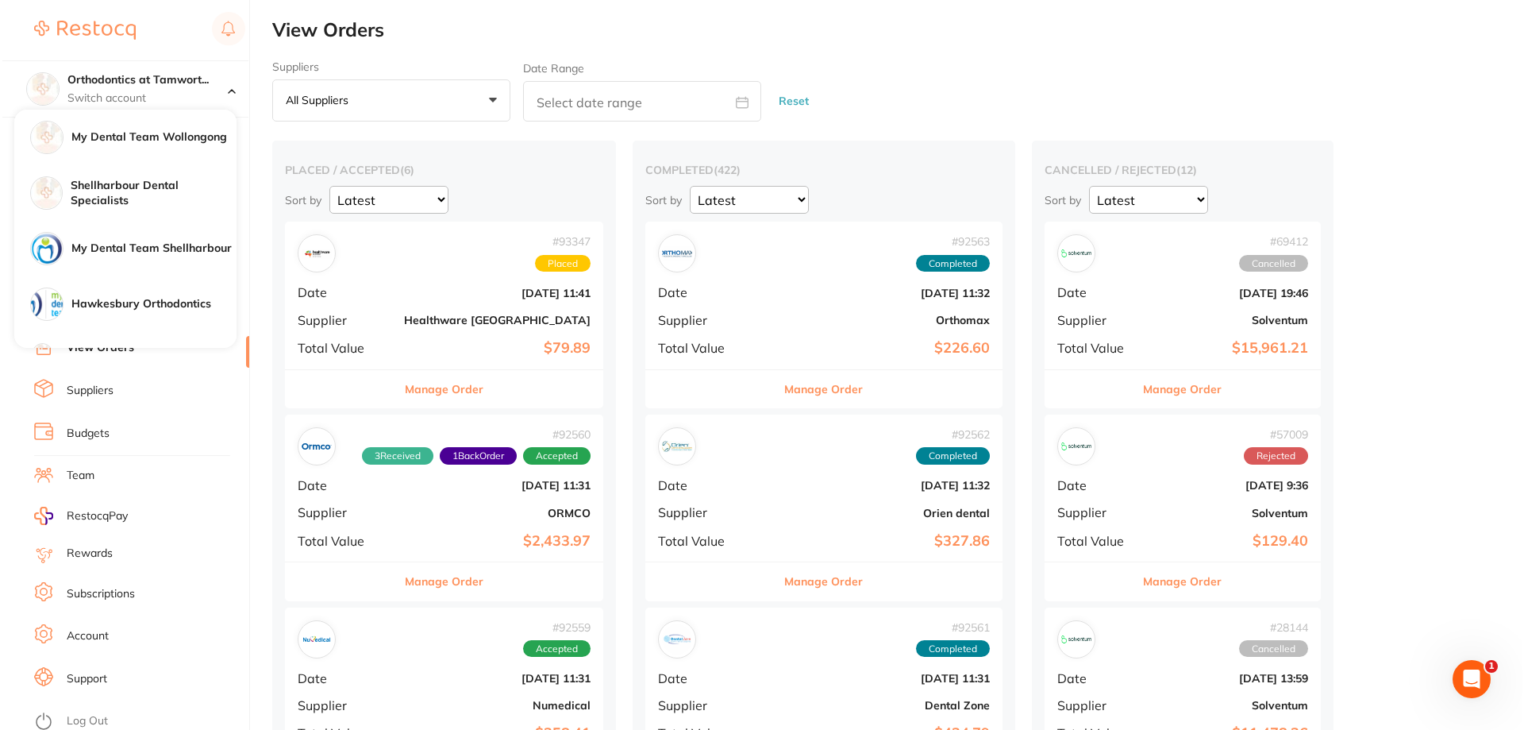
scroll to position [21, 0]
click at [83, 722] on link "Log Out" at bounding box center [84, 716] width 41 height 16
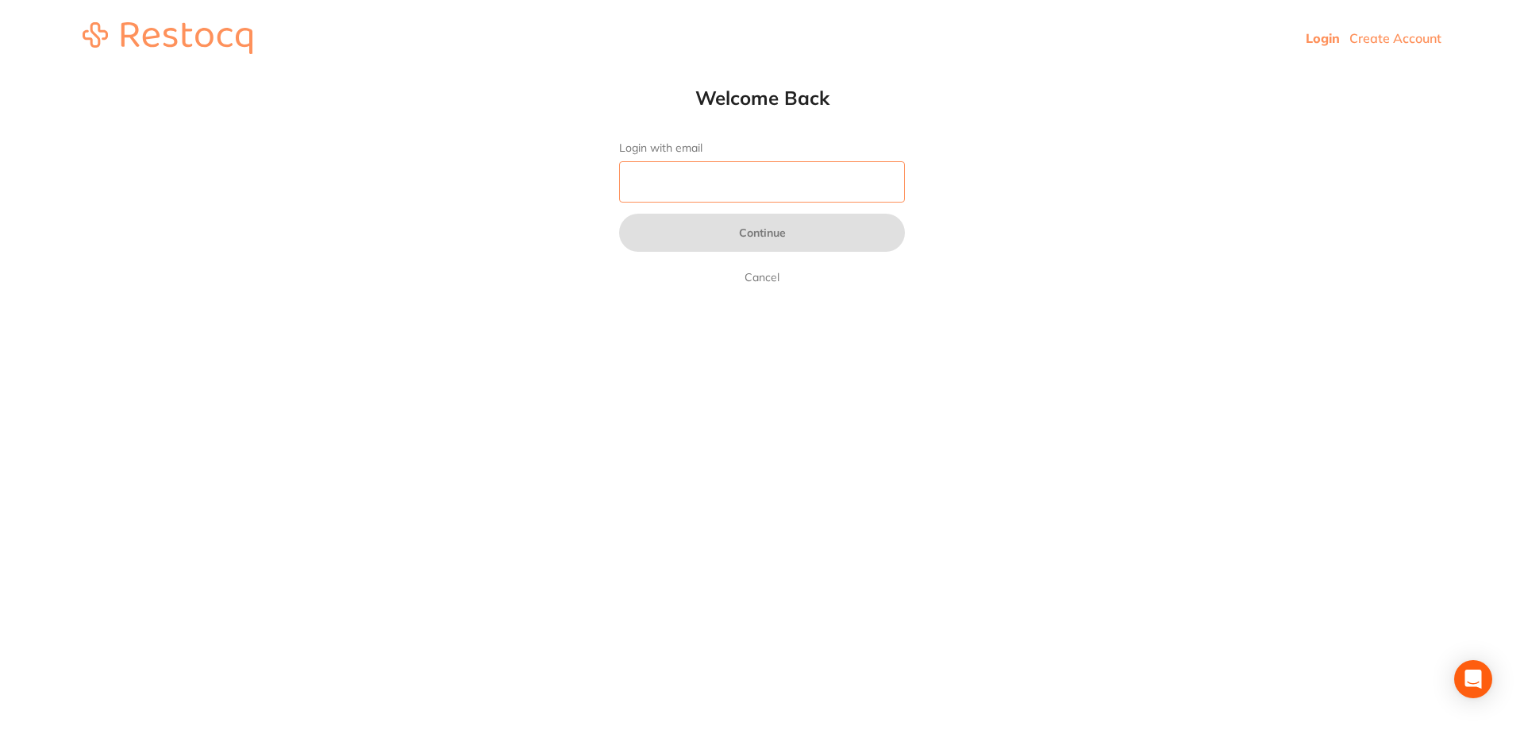
click at [803, 191] on input "Login with email" at bounding box center [762, 181] width 286 height 41
type input "reception@smileesteem.com.au"
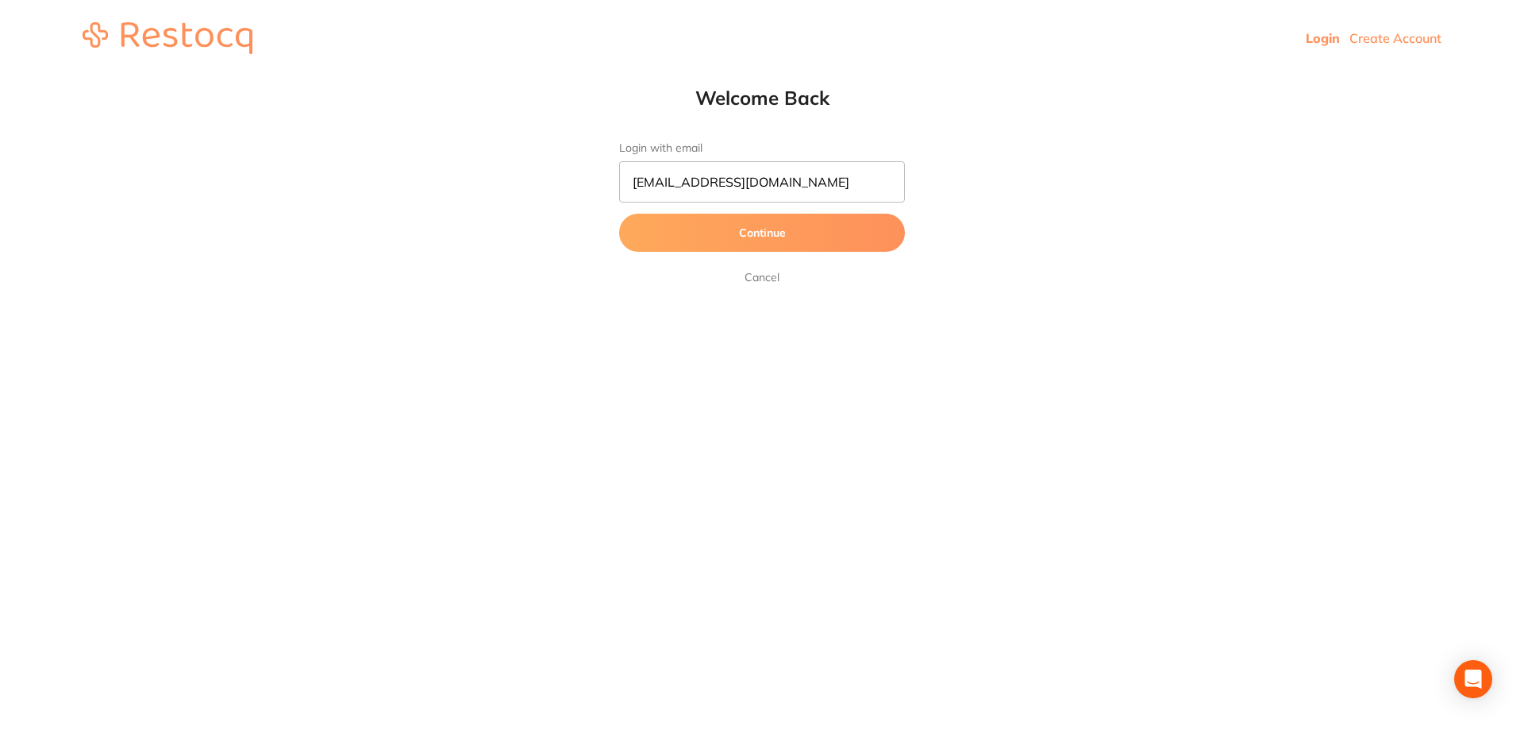
click at [769, 251] on button "Continue" at bounding box center [762, 233] width 286 height 38
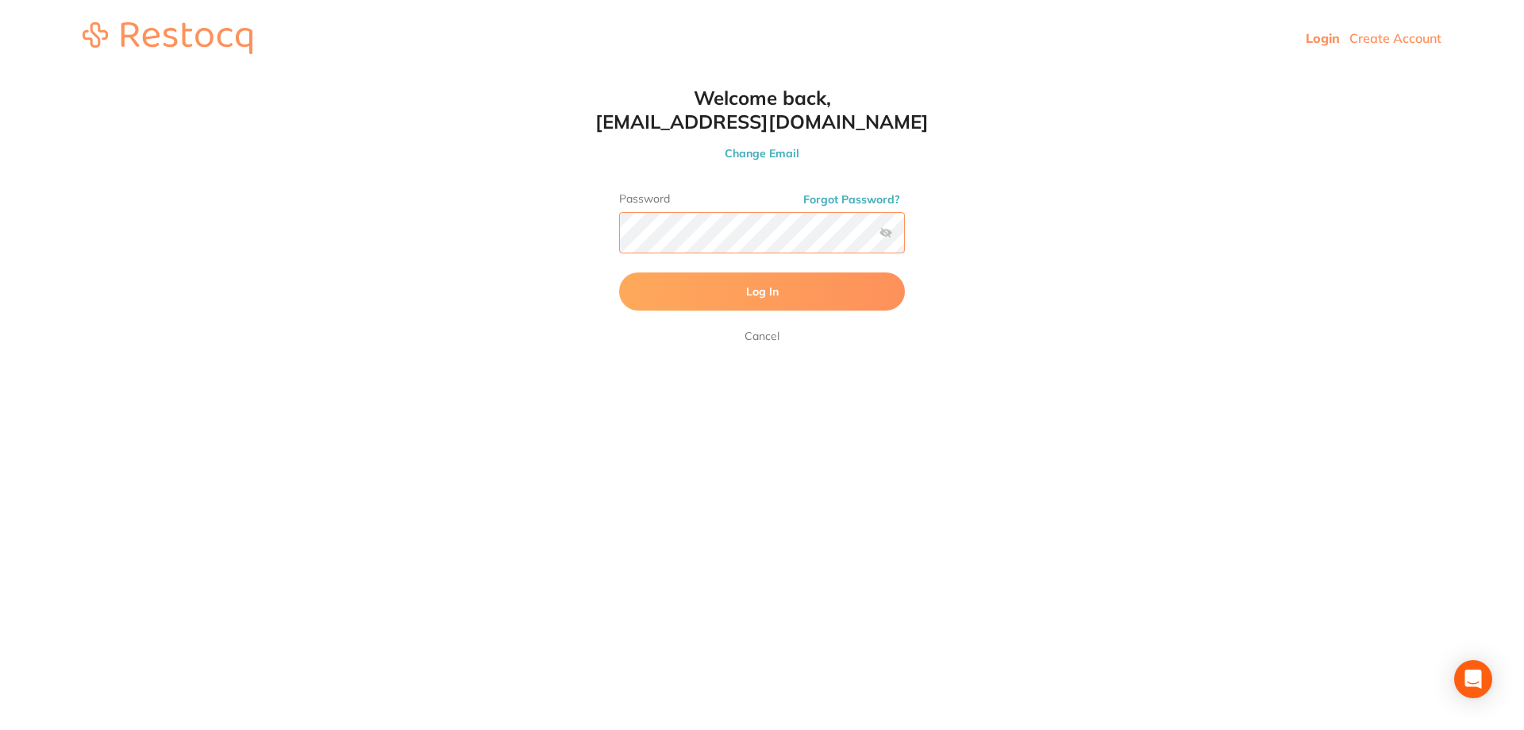
click at [619, 272] on button "Log In" at bounding box center [762, 291] width 286 height 38
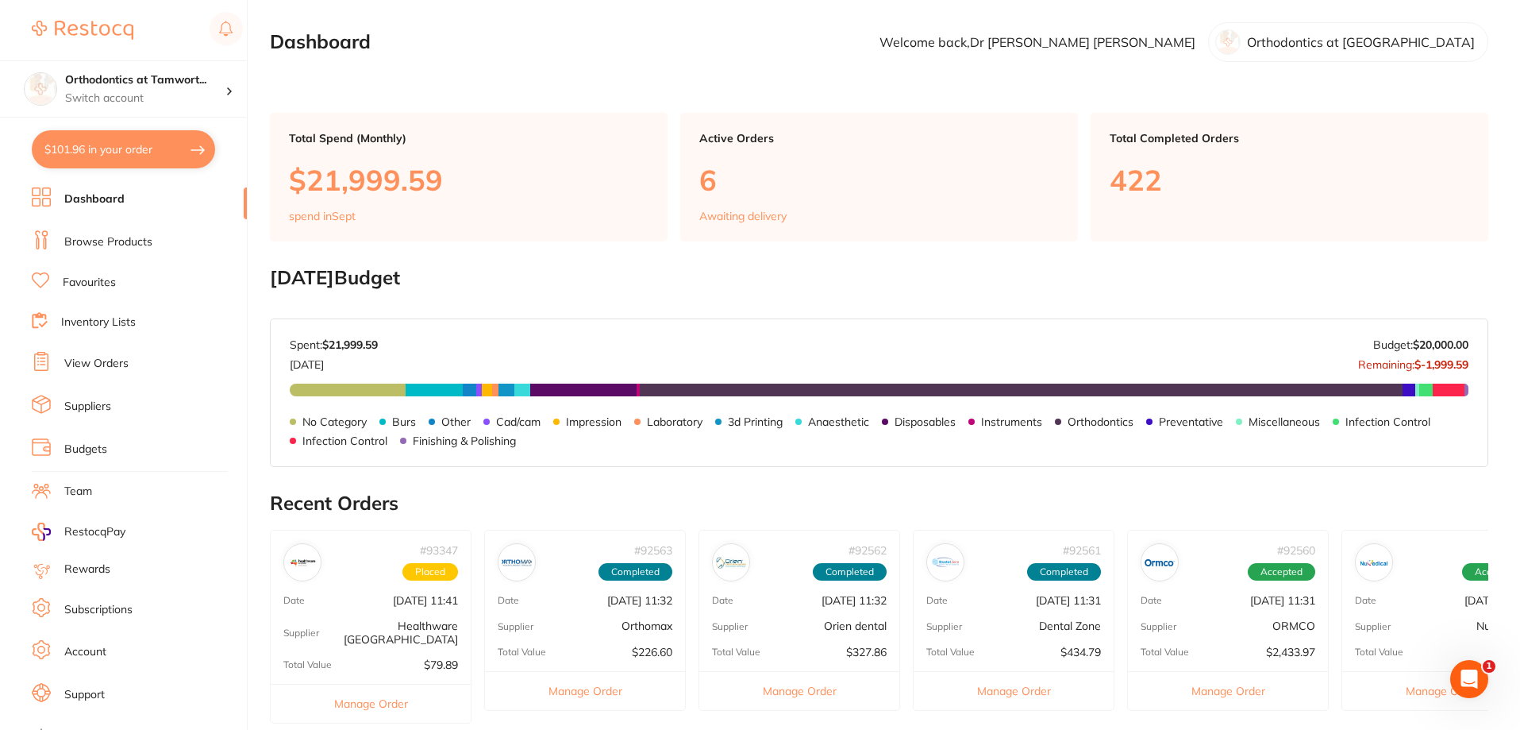
click at [82, 658] on link "Account" at bounding box center [85, 652] width 42 height 16
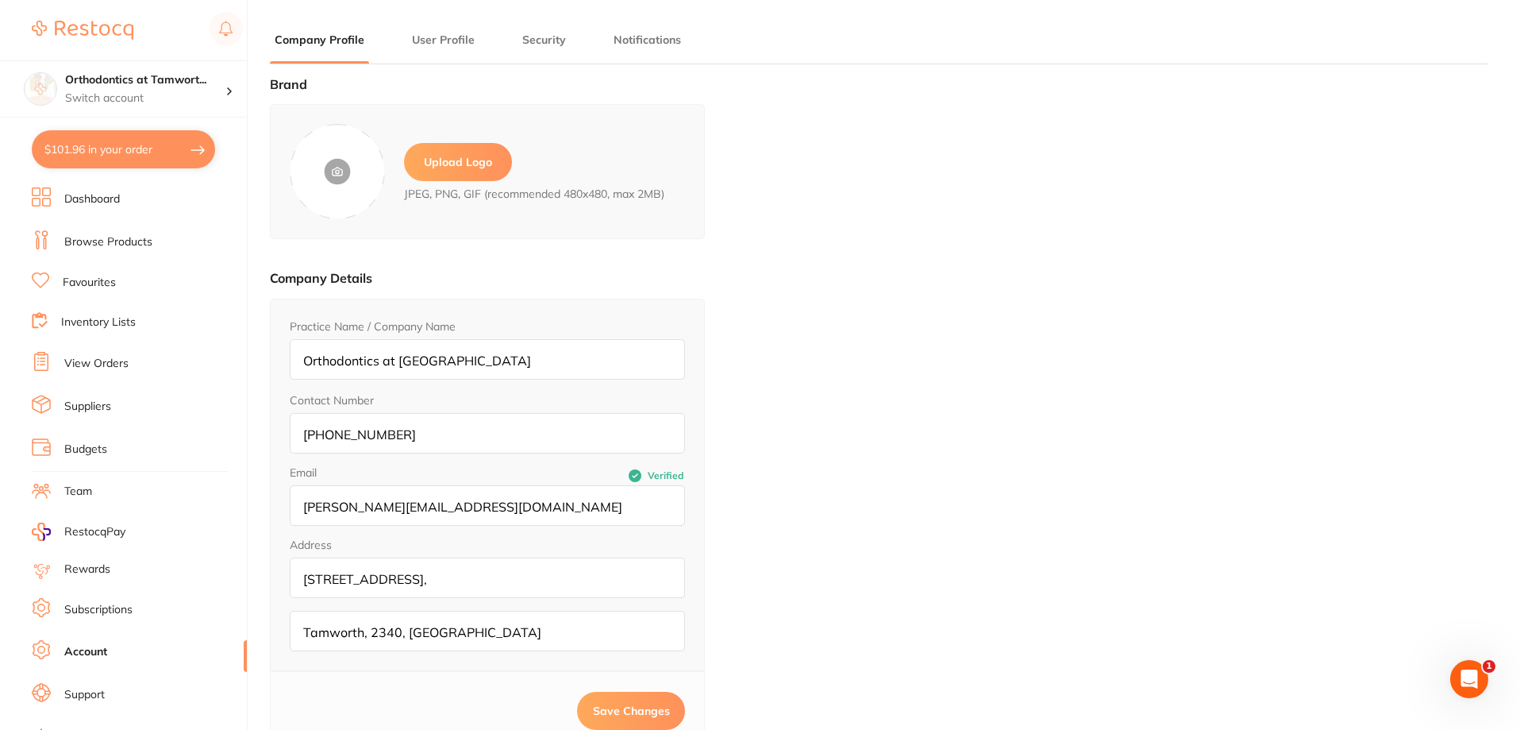
type input "Dr Dinesh"
type input "Sanmuganathan"
type input "[PHONE_NUMBER]"
type input "reception@smileesteem.com.au"
drag, startPoint x: 466, startPoint y: 578, endPoint x: 249, endPoint y: 588, distance: 217.8
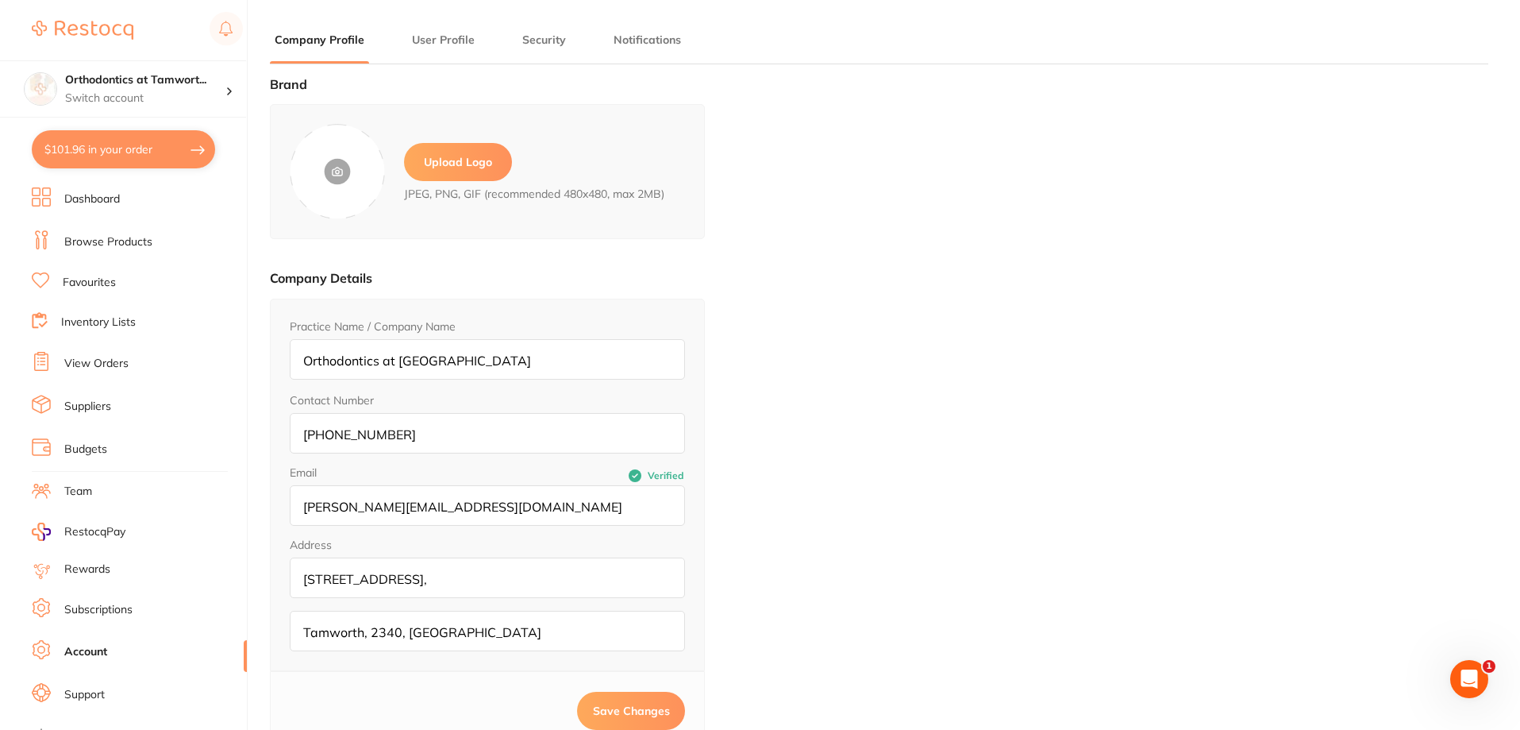
click at [270, 588] on div "Brand Upload Logo JPEG, PNG, GIF (recommended 480x480, max 2MB) Company Details…" at bounding box center [879, 442] width 1219 height 730
drag, startPoint x: 469, startPoint y: 584, endPoint x: 286, endPoint y: 584, distance: 183.4
click at [286, 584] on div "Practice Name / Company Name Orthodontics at Tamworth Contact Number (02) 6766 …" at bounding box center [487, 485] width 435 height 372
click at [713, 629] on div "Brand Upload Logo JPEG, PNG, GIF (recommended 480x480, max 2MB) Company Details…" at bounding box center [879, 442] width 1219 height 730
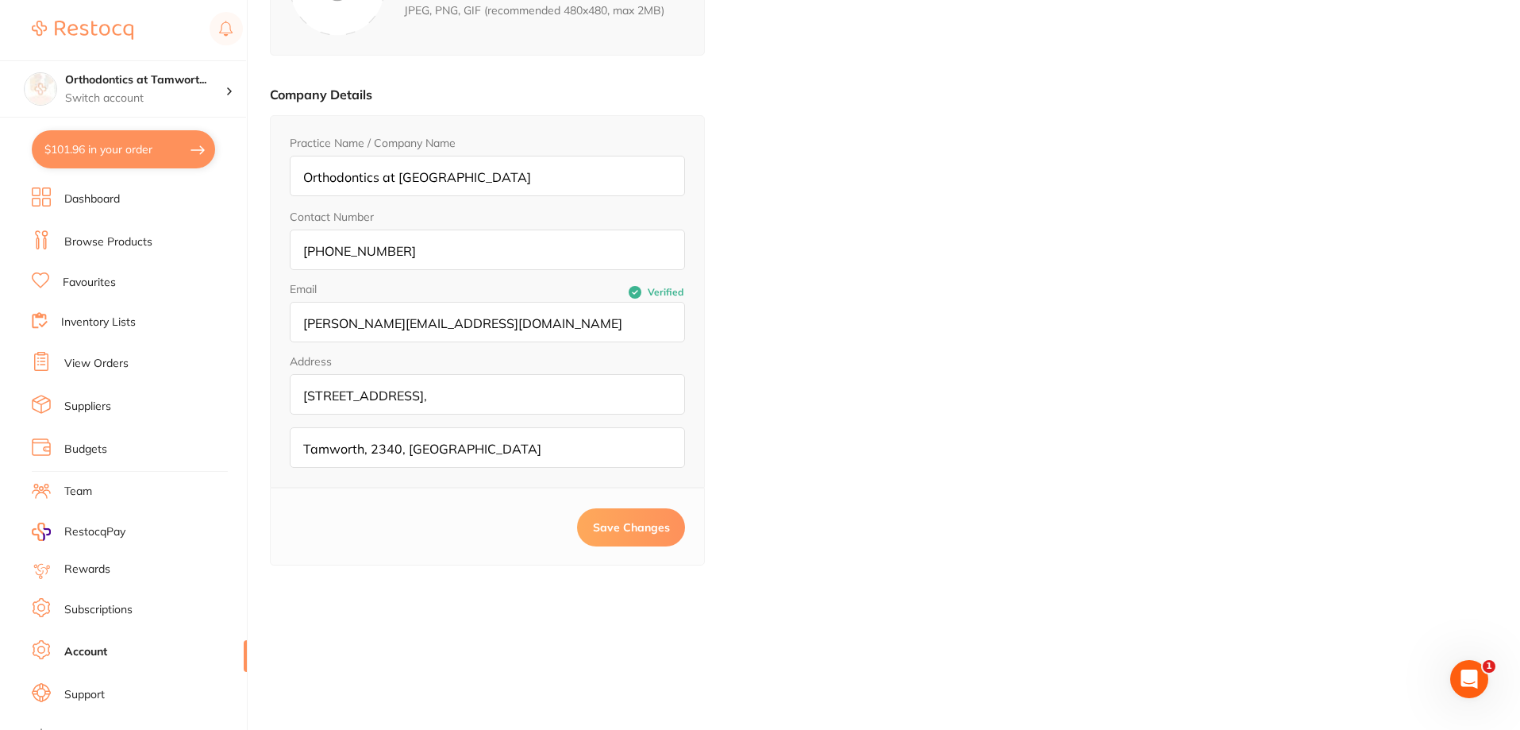
scroll to position [214, 0]
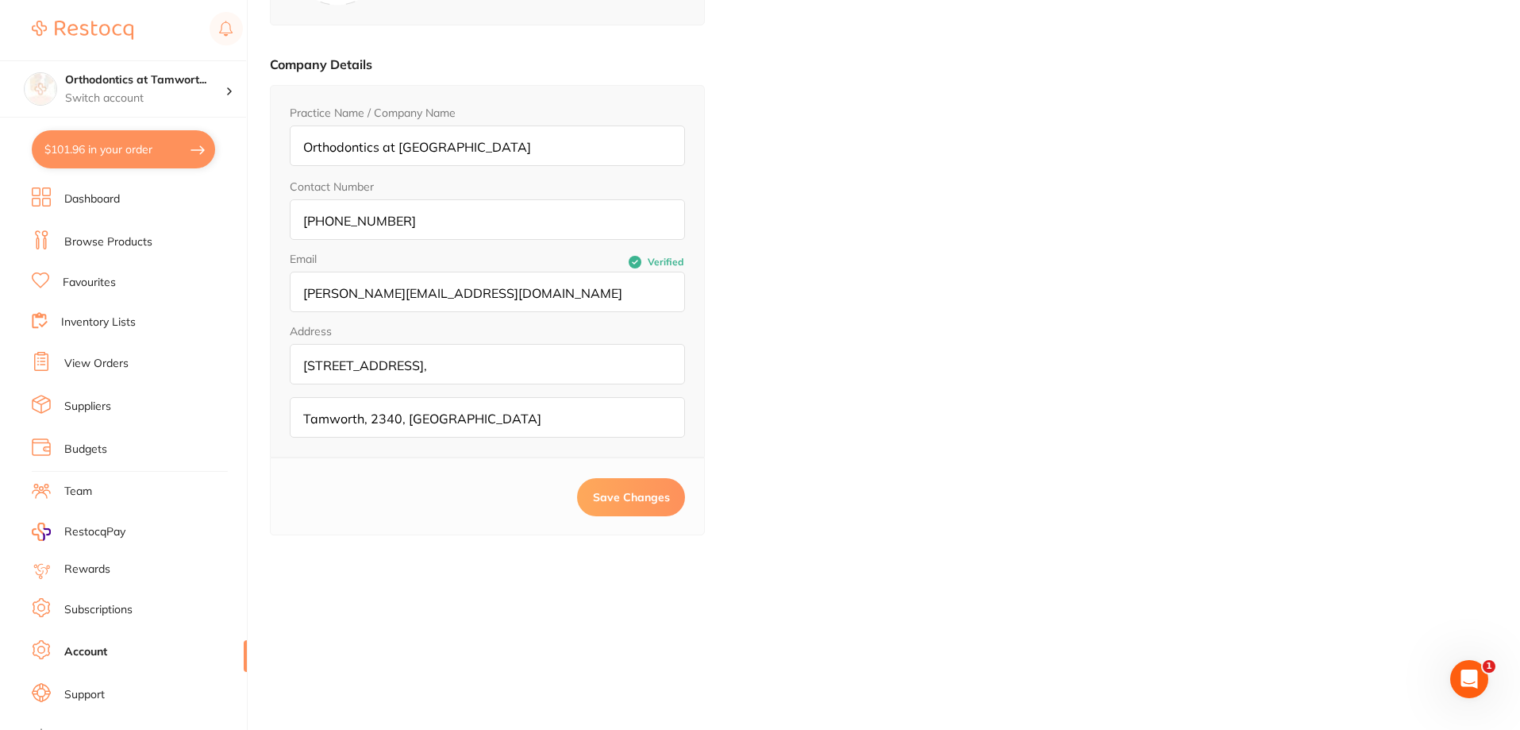
click at [495, 379] on input "Level 2, 80 Bridge Street," at bounding box center [487, 364] width 395 height 40
type input "Level 2, 80 Bridge Street,"
click at [588, 488] on button "Save Changes" at bounding box center [631, 497] width 108 height 38
click at [89, 195] on link "Dashboard" at bounding box center [92, 199] width 56 height 16
